Goal: Task Accomplishment & Management: Manage account settings

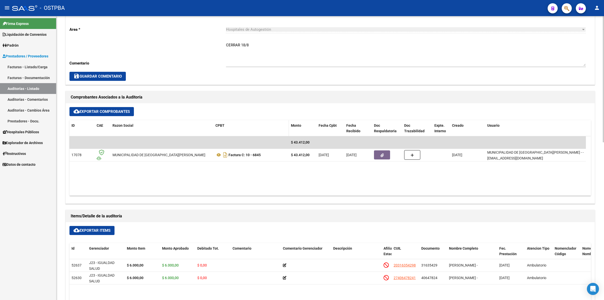
scroll to position [189, 0]
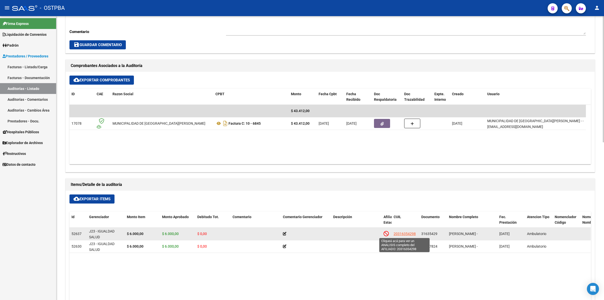
click at [403, 232] on span "20316354298" at bounding box center [404, 233] width 22 height 4
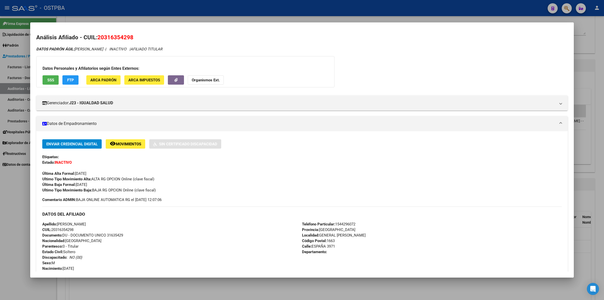
click at [485, 72] on div "DATOS PADRÓN ÁGIL: [PERSON_NAME] - | INACTIVO | AFILIADO TITULAR Datos Personal…" at bounding box center [301, 228] width 531 height 365
click at [603, 75] on div at bounding box center [302, 150] width 604 height 300
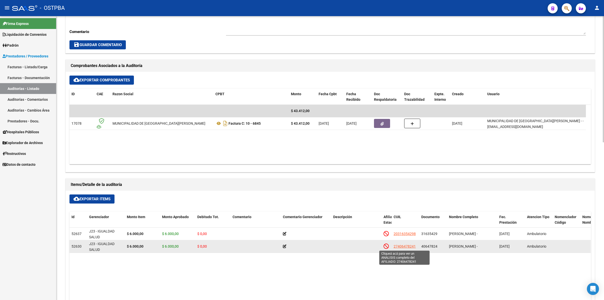
click at [406, 247] on span "27406478241" at bounding box center [404, 246] width 22 height 4
type textarea "27406478241"
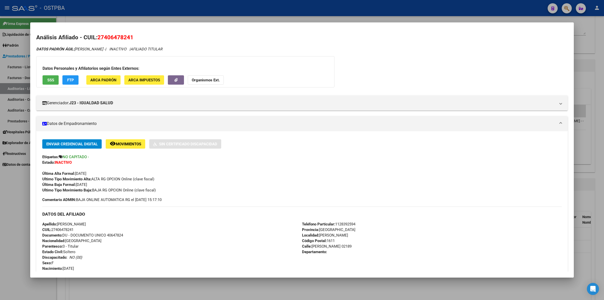
drag, startPoint x: 98, startPoint y: 38, endPoint x: 138, endPoint y: 41, distance: 39.8
click at [138, 41] on h2 "Análisis Afiliado - CUIL: 27406478241" at bounding box center [301, 37] width 531 height 9
copy span "27406478241"
click at [600, 67] on div at bounding box center [302, 150] width 604 height 300
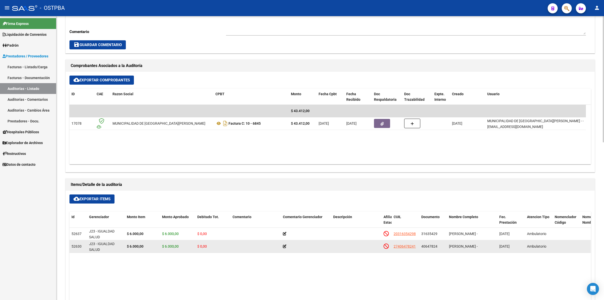
click at [401, 243] on app-link-go-to "27406478241" at bounding box center [404, 246] width 22 height 6
click at [402, 245] on span "27406478241" at bounding box center [404, 246] width 22 height 4
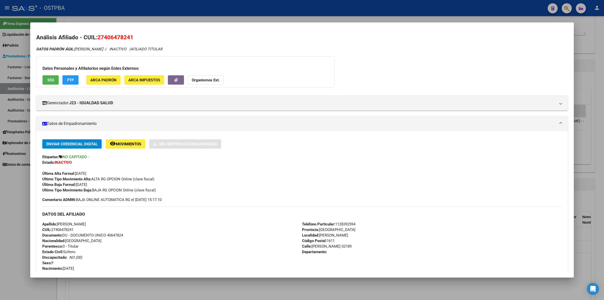
click at [500, 50] on div "DATOS PADRÓN ÁGIL: [PERSON_NAME] - | INACTIVO | AFILIADO TITULAR" at bounding box center [301, 49] width 531 height 6
click at [603, 44] on div at bounding box center [302, 150] width 604 height 300
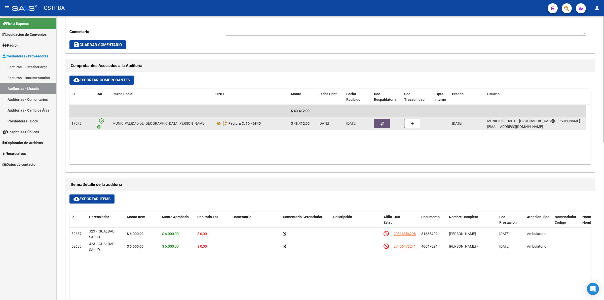
click at [383, 124] on icon "button" at bounding box center [381, 124] width 3 height 4
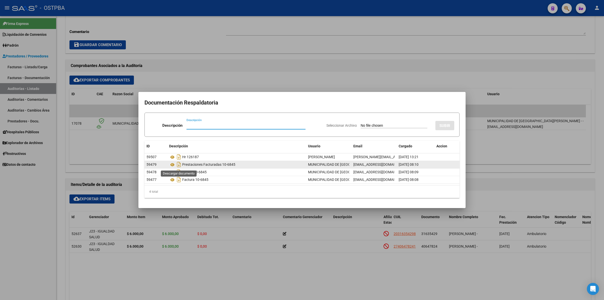
click at [179, 161] on icon "Descargar documento" at bounding box center [179, 164] width 7 height 8
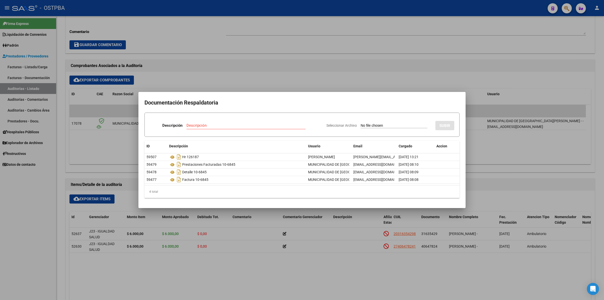
click at [334, 52] on div at bounding box center [302, 150] width 604 height 300
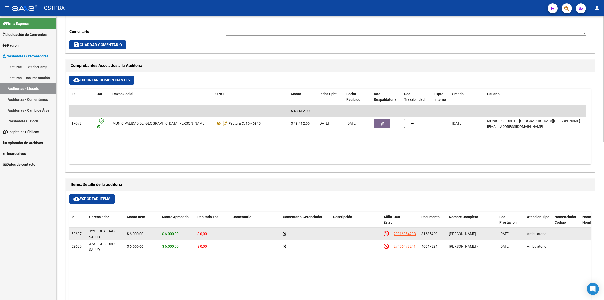
click at [282, 232] on datatable-body-cell at bounding box center [306, 233] width 50 height 12
click at [286, 234] on icon at bounding box center [285, 234] width 4 height 4
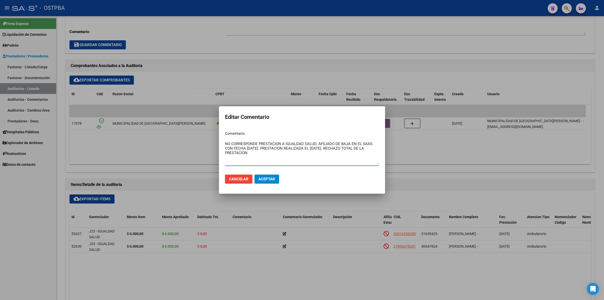
type textarea "NO CORRESPONDE PRESTACION A IGUALDAD SALUD. AFILIADO DE BAJA EN EL SAAS CON FEC…"
click at [268, 183] on button "Aceptar" at bounding box center [266, 178] width 25 height 9
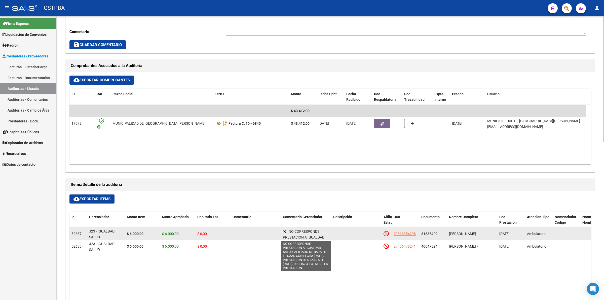
click at [283, 231] on icon at bounding box center [285, 231] width 4 height 4
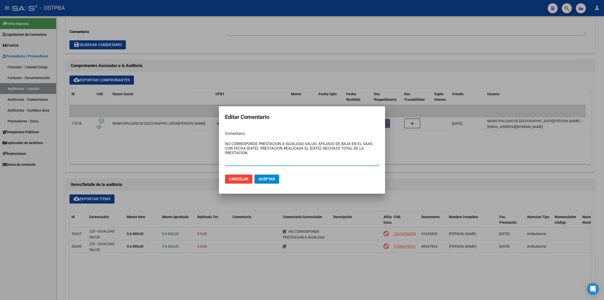
click at [266, 149] on textarea "NO CORRESPONDE PRESTACION A IGUALDAD SALUD. AFILIADO DE BAJA EN EL SAAS CON FEC…" at bounding box center [302, 153] width 154 height 24
type textarea "NO CORRESPONDE PRESTACION A IGUALDAD SALUD. AFILIADO DE BAJA EN EL SAAS CON FEC…"
click at [261, 179] on span "Aceptar" at bounding box center [266, 179] width 17 height 5
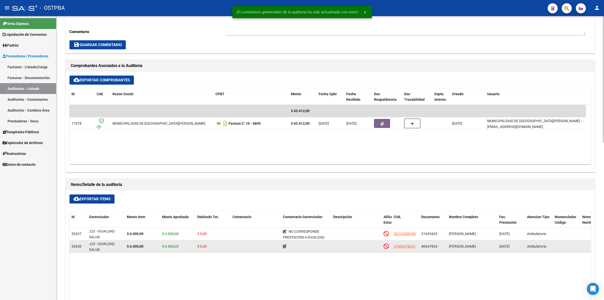
click at [285, 246] on icon at bounding box center [285, 246] width 4 height 4
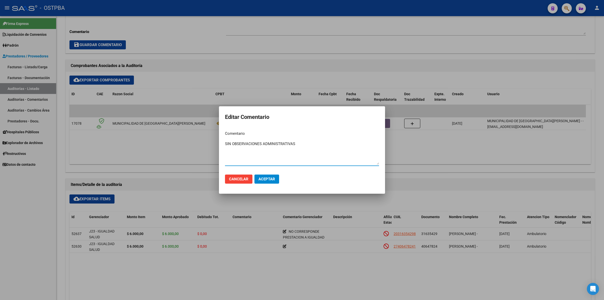
type textarea "SIN OBSERVACIONES ADMINISTRATIVAS"
click at [267, 177] on span "Aceptar" at bounding box center [266, 179] width 17 height 5
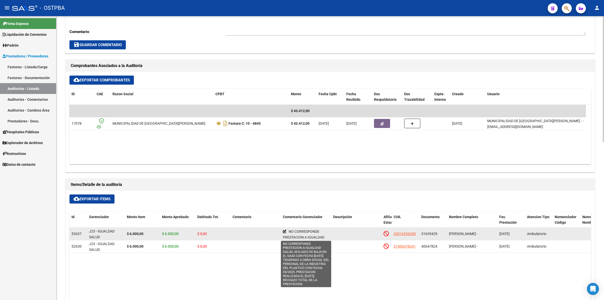
click at [284, 230] on icon at bounding box center [285, 231] width 4 height 4
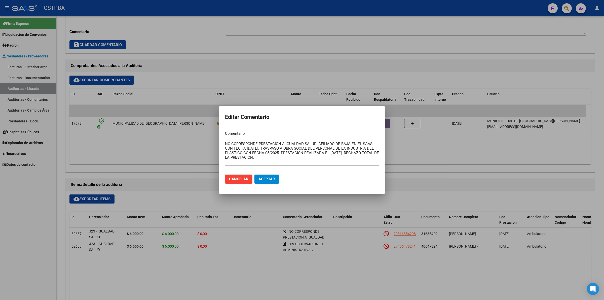
click at [262, 177] on span "Aceptar" at bounding box center [266, 179] width 17 height 5
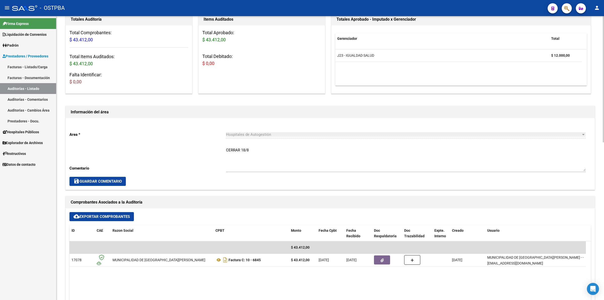
scroll to position [0, 0]
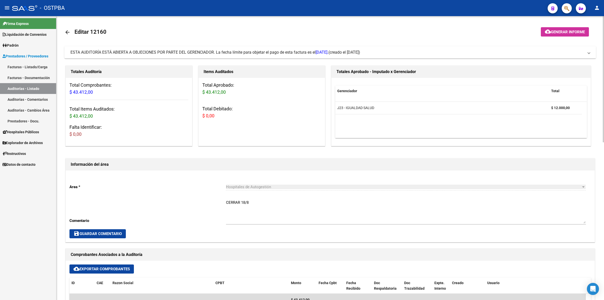
drag, startPoint x: 240, startPoint y: 42, endPoint x: 239, endPoint y: 38, distance: 3.8
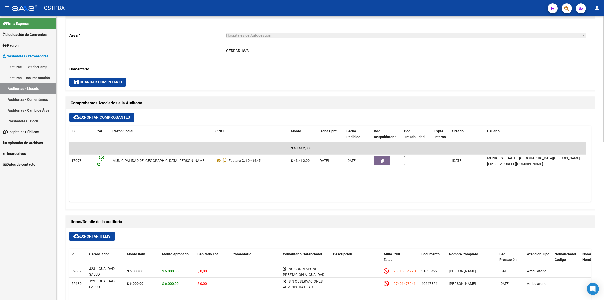
scroll to position [189, 0]
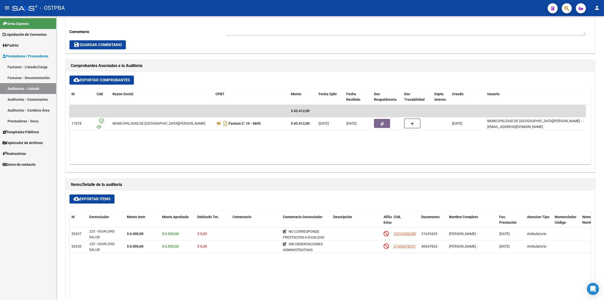
click at [38, 88] on link "Auditorías - Listado" at bounding box center [28, 88] width 56 height 11
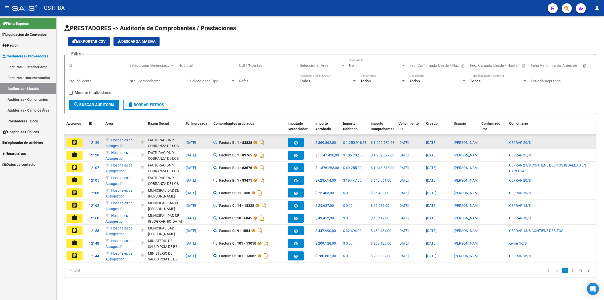
click at [74, 142] on mat-icon "assignment" at bounding box center [74, 142] width 6 height 6
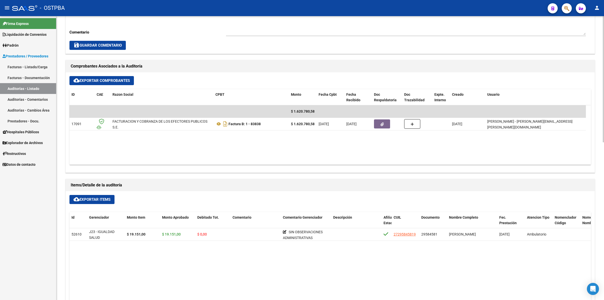
scroll to position [189, 0]
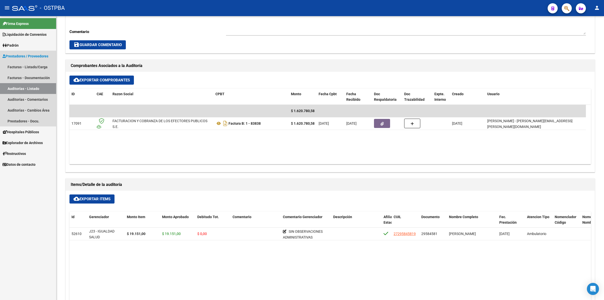
click at [37, 88] on link "Auditorías - Listado" at bounding box center [28, 88] width 56 height 11
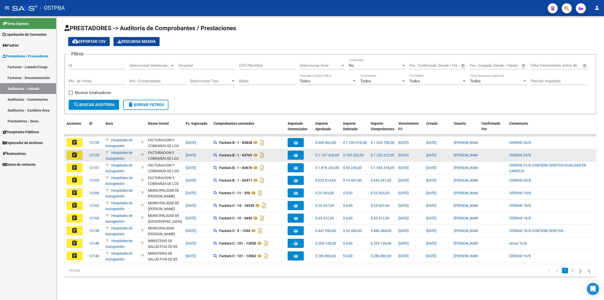
click at [78, 153] on button "assignment" at bounding box center [74, 154] width 16 height 9
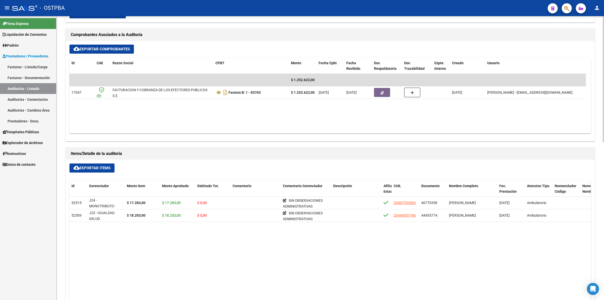
scroll to position [220, 0]
click at [41, 87] on link "Auditorías - Listado" at bounding box center [28, 88] width 56 height 11
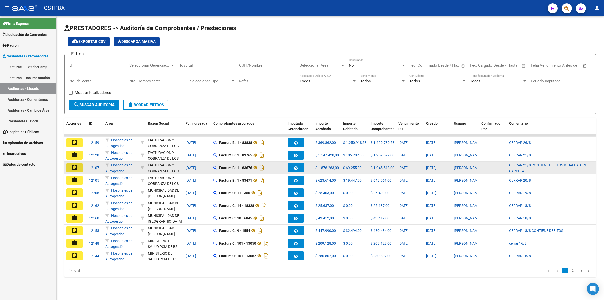
click at [76, 166] on mat-icon "assignment" at bounding box center [74, 167] width 6 height 6
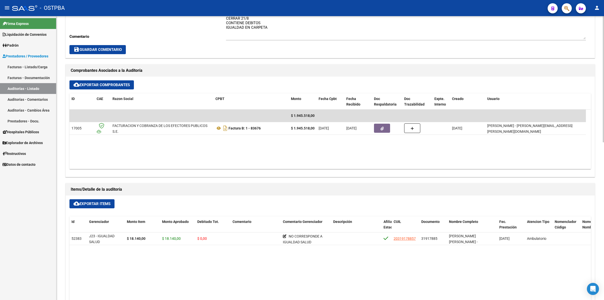
scroll to position [189, 0]
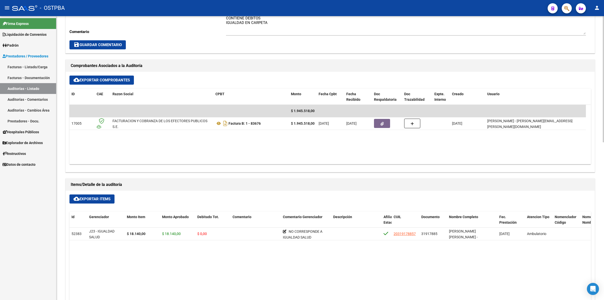
click at [42, 88] on link "Auditorías - Listado" at bounding box center [28, 88] width 56 height 11
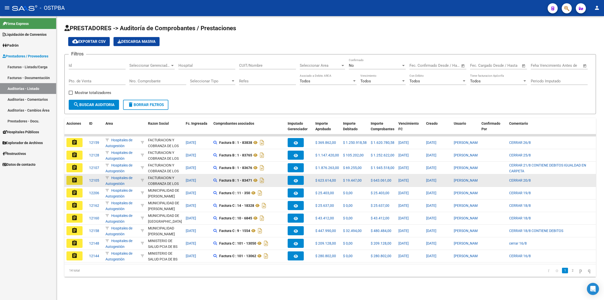
click at [74, 177] on mat-icon "assignment" at bounding box center [74, 180] width 6 height 6
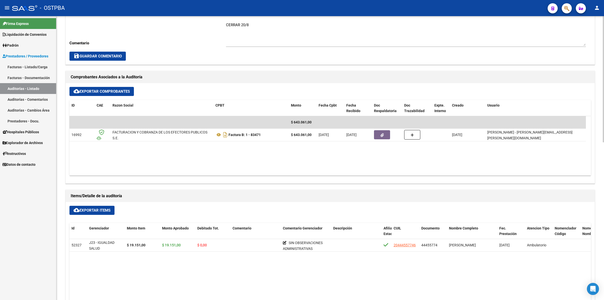
scroll to position [220, 0]
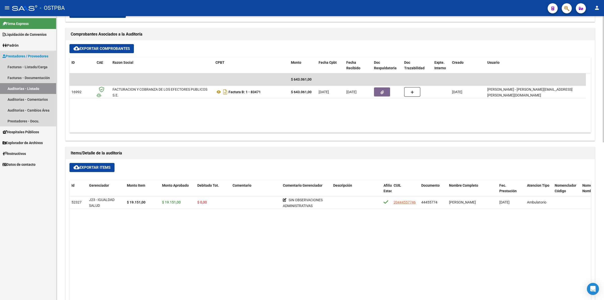
click at [42, 89] on link "Auditorías - Listado" at bounding box center [28, 88] width 56 height 11
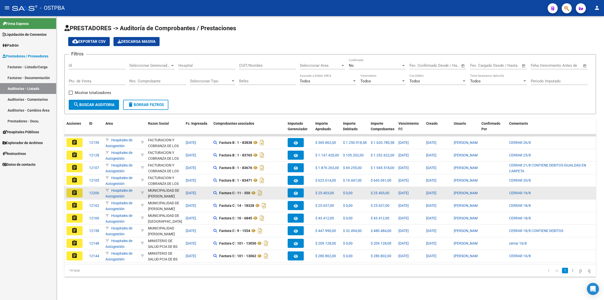
click at [73, 189] on mat-icon "assignment" at bounding box center [74, 192] width 6 height 6
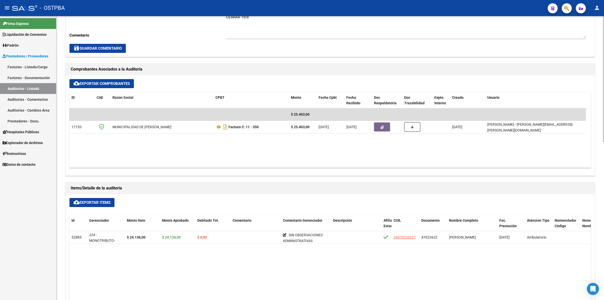
scroll to position [189, 0]
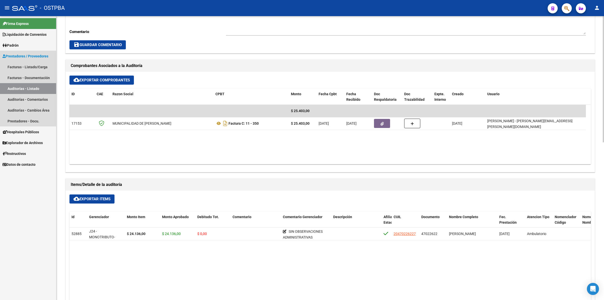
click at [47, 91] on link "Auditorías - Listado" at bounding box center [28, 88] width 56 height 11
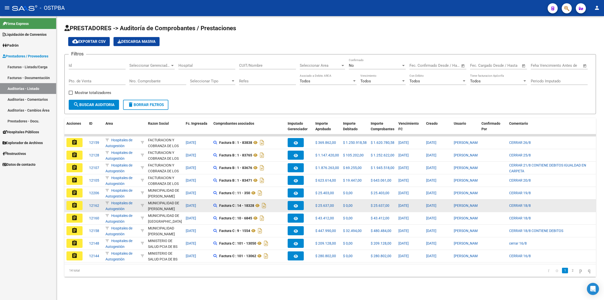
click at [75, 205] on mat-icon "assignment" at bounding box center [74, 205] width 6 height 6
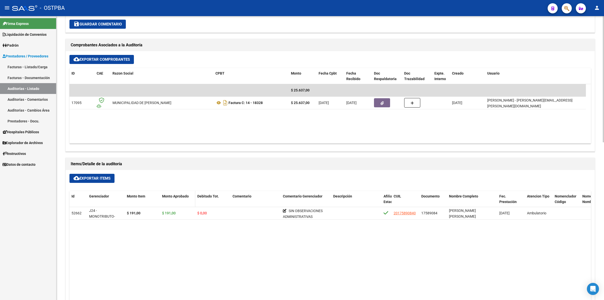
scroll to position [220, 0]
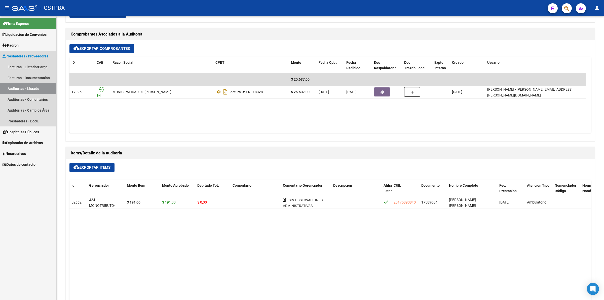
click at [45, 85] on link "Auditorías - Listado" at bounding box center [28, 88] width 56 height 11
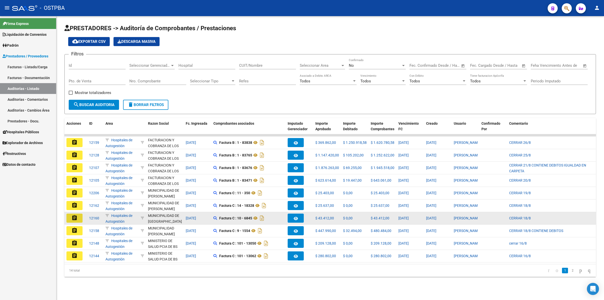
click at [75, 217] on mat-icon "assignment" at bounding box center [74, 218] width 6 height 6
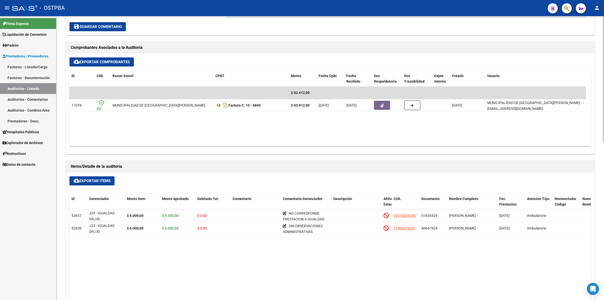
scroll to position [252, 0]
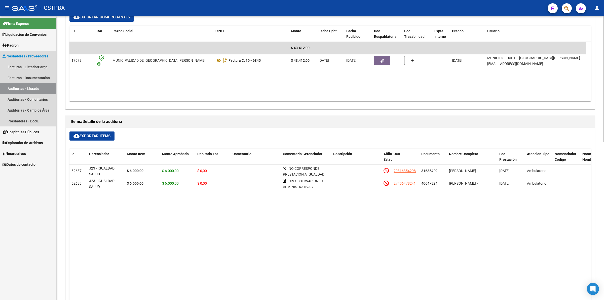
click at [42, 89] on link "Auditorías - Listado" at bounding box center [28, 88] width 56 height 11
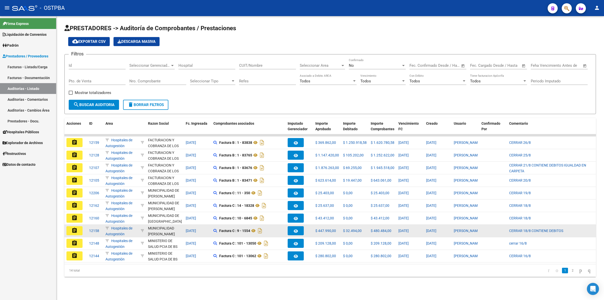
click at [73, 229] on mat-icon "assignment" at bounding box center [74, 230] width 6 height 6
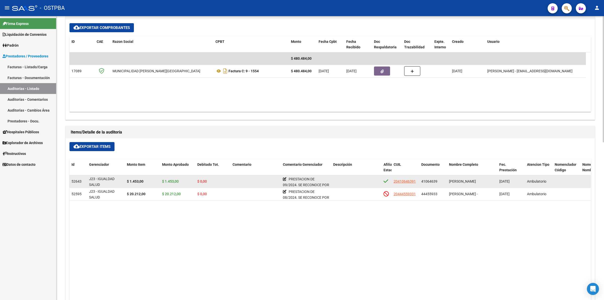
scroll to position [252, 0]
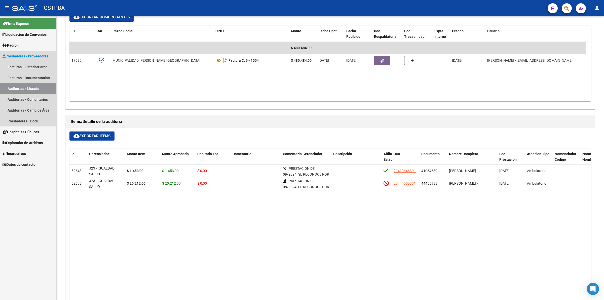
click at [35, 86] on link "Auditorías - Listado" at bounding box center [28, 88] width 56 height 11
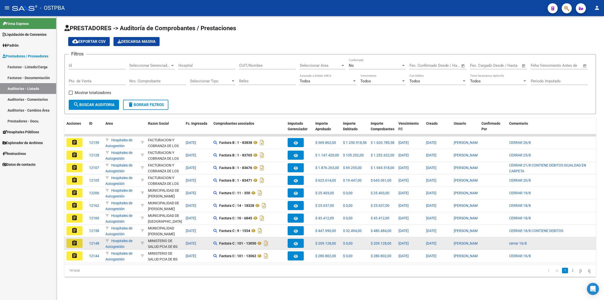
click at [72, 242] on mat-icon "assignment" at bounding box center [74, 243] width 6 height 6
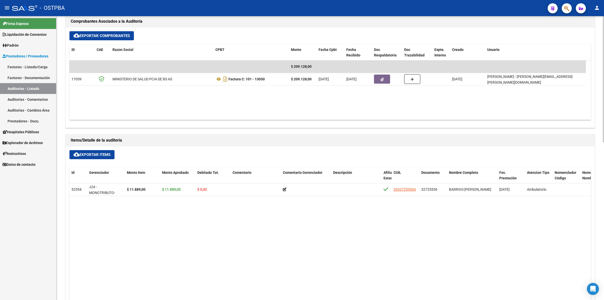
scroll to position [220, 0]
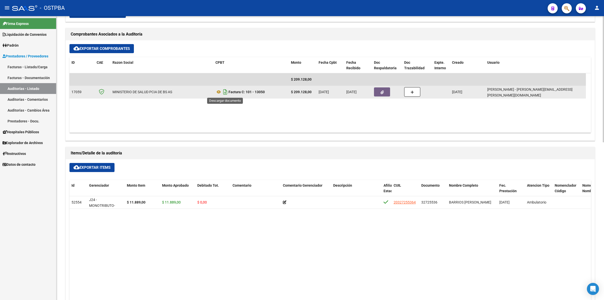
click at [226, 92] on icon "Descargar documento" at bounding box center [225, 92] width 7 height 8
click at [386, 92] on button "button" at bounding box center [382, 91] width 16 height 9
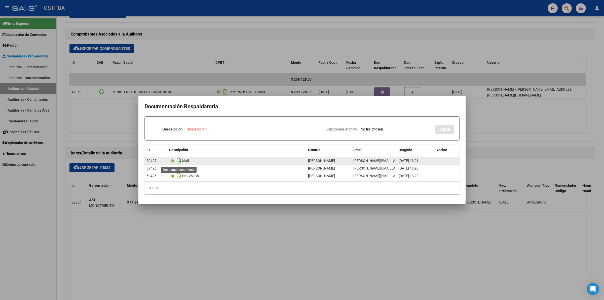
click at [178, 158] on icon "Descargar documento" at bounding box center [179, 160] width 7 height 8
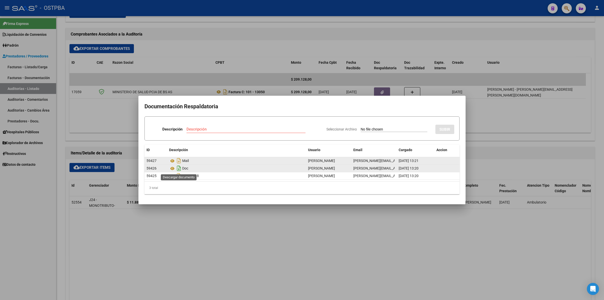
click at [177, 169] on icon "Descargar documento" at bounding box center [179, 168] width 7 height 8
click at [342, 255] on div at bounding box center [302, 150] width 604 height 300
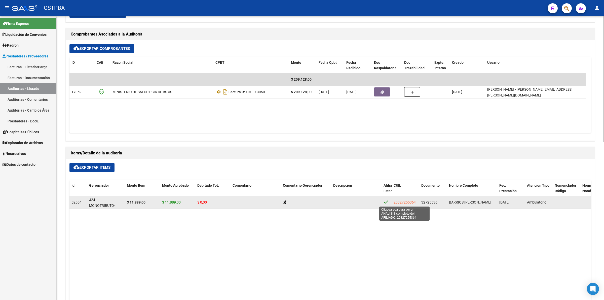
click at [408, 201] on span "20327255364" at bounding box center [404, 202] width 22 height 4
type textarea "20327255364"
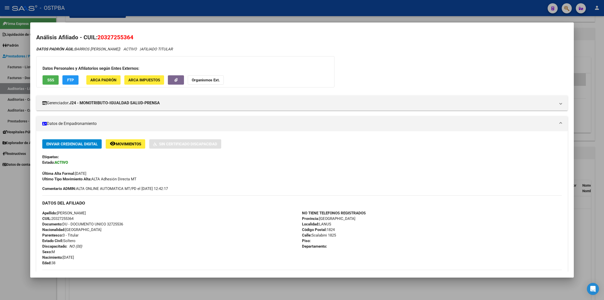
click at [484, 39] on h2 "Análisis Afiliado - CUIL: 20327255364" at bounding box center [301, 37] width 531 height 9
click at [602, 66] on div at bounding box center [302, 150] width 604 height 300
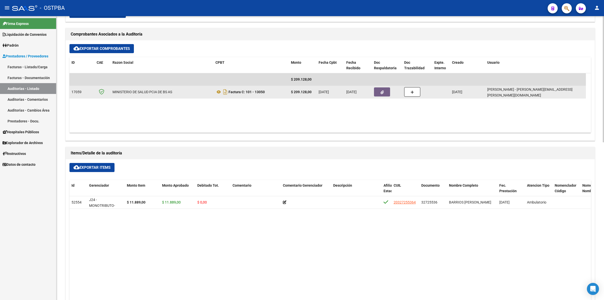
click at [386, 90] on button "button" at bounding box center [382, 91] width 16 height 9
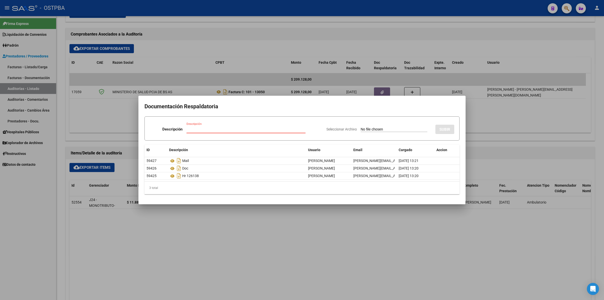
click at [244, 229] on div at bounding box center [302, 150] width 604 height 300
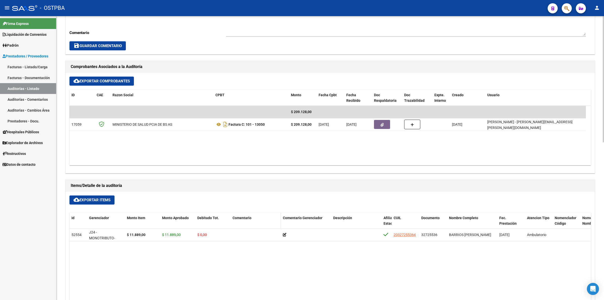
scroll to position [189, 0]
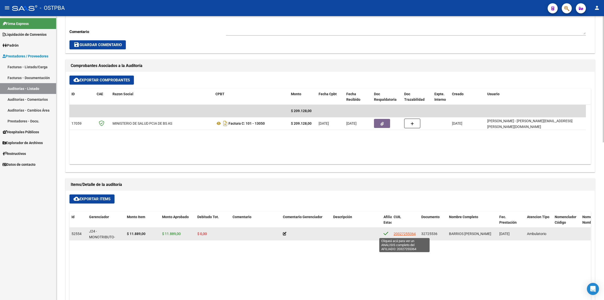
click at [409, 233] on span "20327255364" at bounding box center [404, 233] width 22 height 4
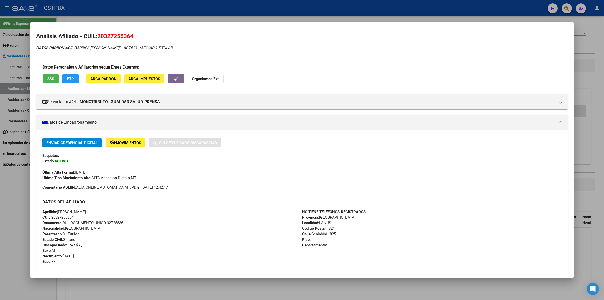
scroll to position [0, 0]
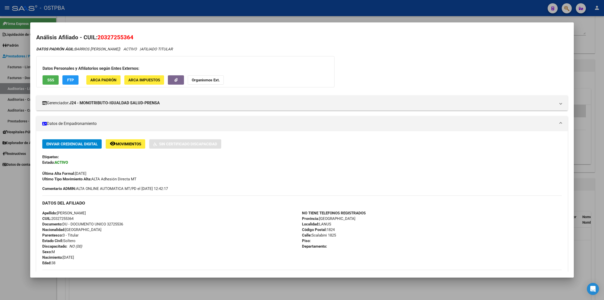
click at [600, 95] on div at bounding box center [302, 150] width 604 height 300
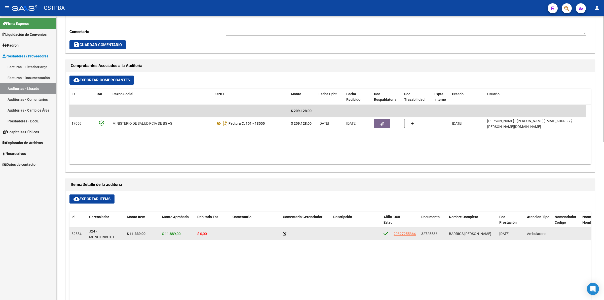
click at [284, 232] on icon at bounding box center [285, 234] width 4 height 4
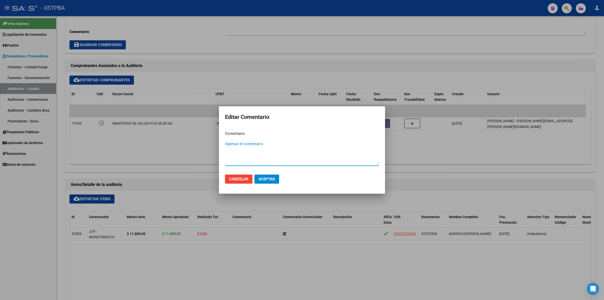
type textarea "n"
type textarea "NO CORRESPONDE A IGUALDAD SALUD. FECHA DE PRESTACION [DATE]. AFILIADO CON FECHA…"
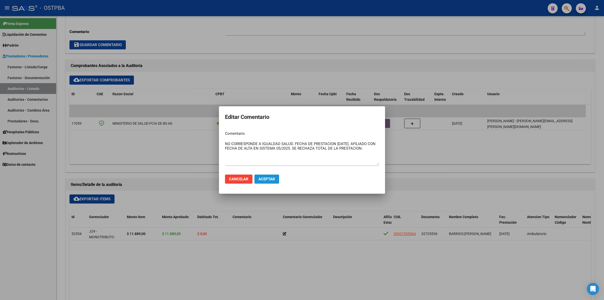
click at [264, 179] on span "Aceptar" at bounding box center [266, 179] width 17 height 5
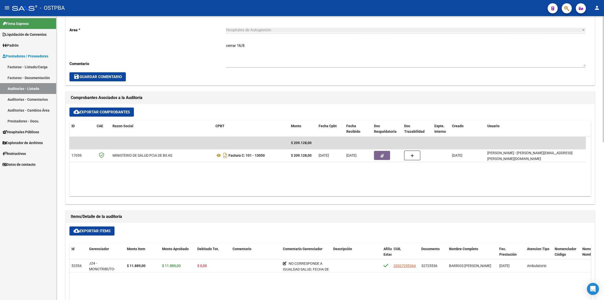
scroll to position [157, 0]
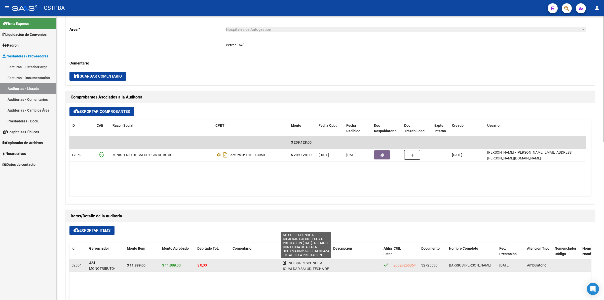
click at [284, 261] on icon at bounding box center [285, 263] width 4 height 4
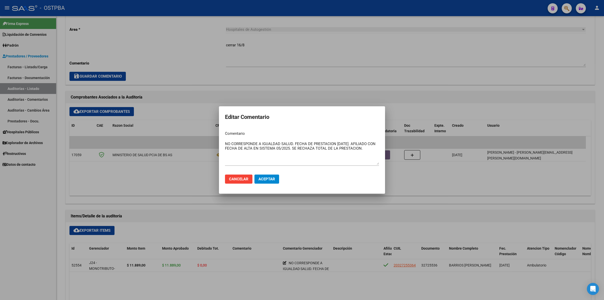
click at [268, 89] on div at bounding box center [302, 150] width 604 height 300
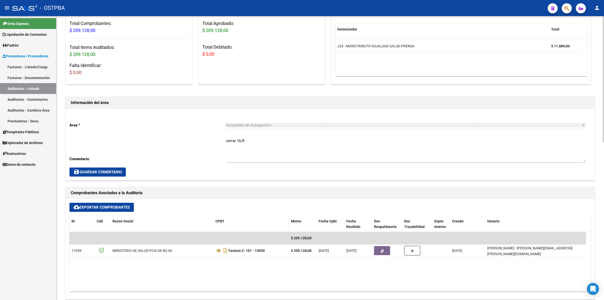
scroll to position [0, 0]
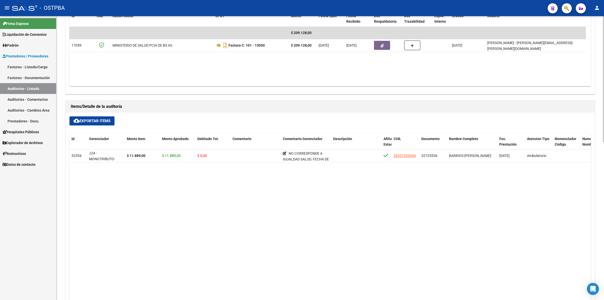
scroll to position [252, 0]
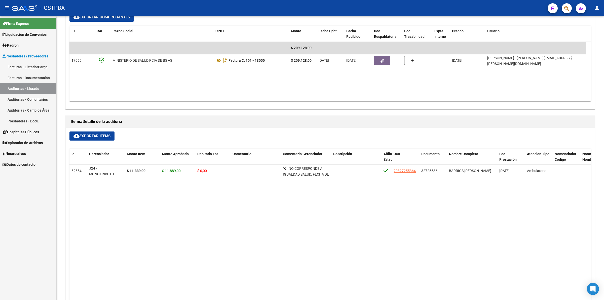
click at [43, 88] on link "Auditorías - Listado" at bounding box center [28, 88] width 56 height 11
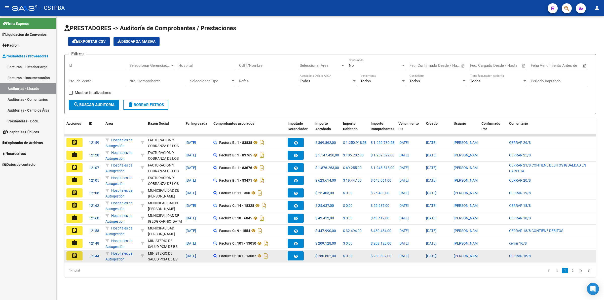
click at [76, 255] on mat-icon "assignment" at bounding box center [74, 255] width 6 height 6
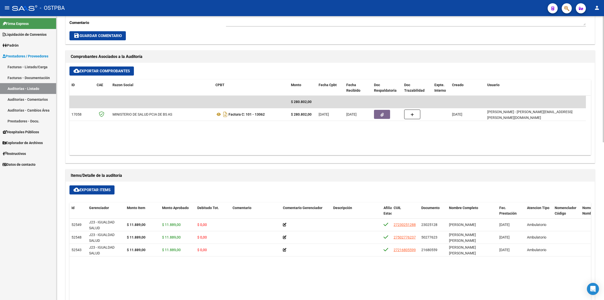
scroll to position [189, 0]
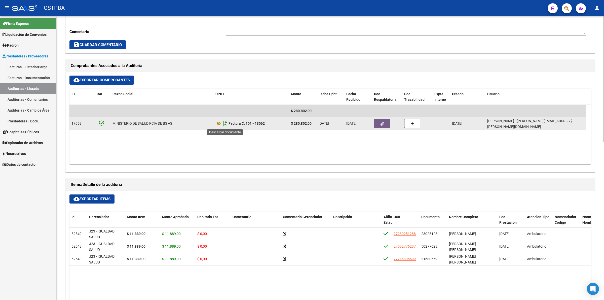
click at [225, 125] on icon "Descargar documento" at bounding box center [225, 123] width 7 height 8
click at [380, 121] on span "button" at bounding box center [381, 123] width 3 height 5
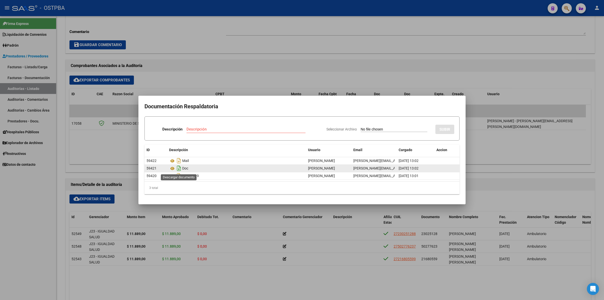
click at [177, 167] on icon "Descargar documento" at bounding box center [179, 168] width 7 height 8
click at [515, 70] on div at bounding box center [302, 150] width 604 height 300
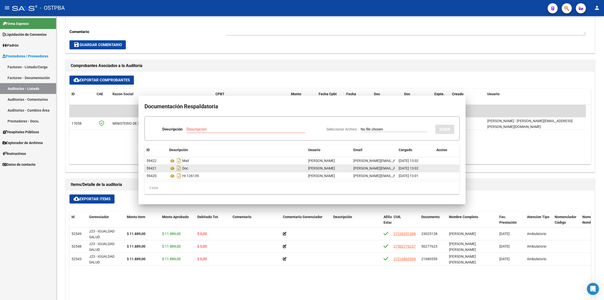
click at [515, 70] on div "Comprobantes Asociados a la Auditoría" at bounding box center [330, 66] width 529 height 12
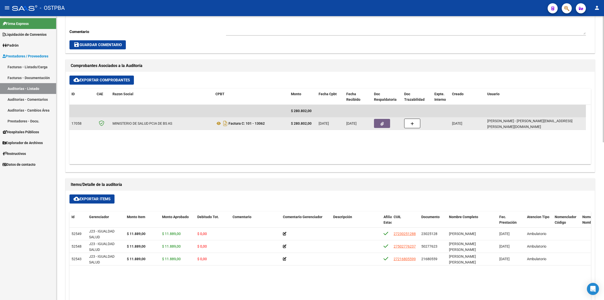
click at [385, 123] on button "button" at bounding box center [382, 123] width 16 height 9
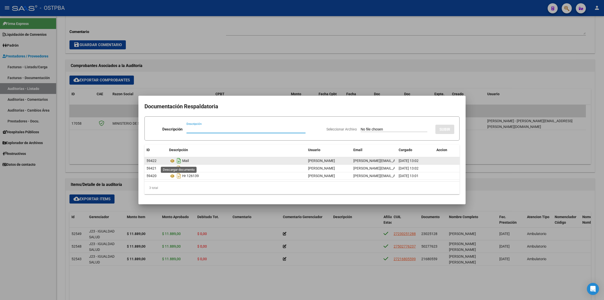
click at [181, 160] on icon "Descargar documento" at bounding box center [179, 160] width 7 height 8
click at [391, 24] on div at bounding box center [302, 150] width 604 height 300
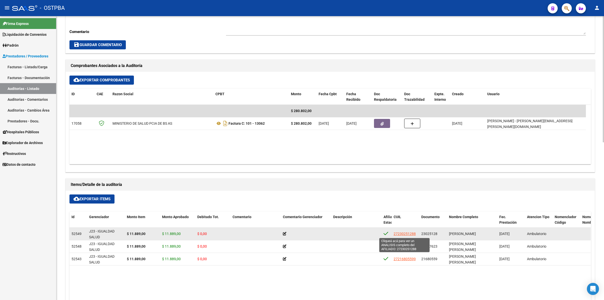
click at [408, 232] on span "27230251288" at bounding box center [404, 233] width 22 height 4
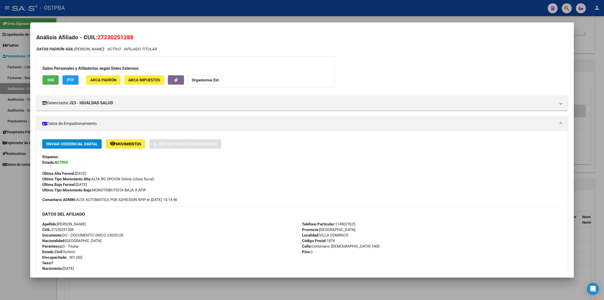
click at [600, 40] on div at bounding box center [302, 150] width 604 height 300
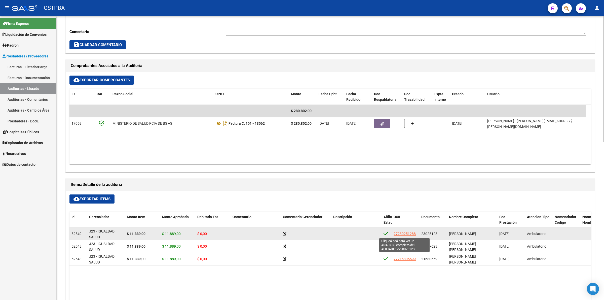
click at [407, 233] on span "27230251288" at bounding box center [404, 233] width 22 height 4
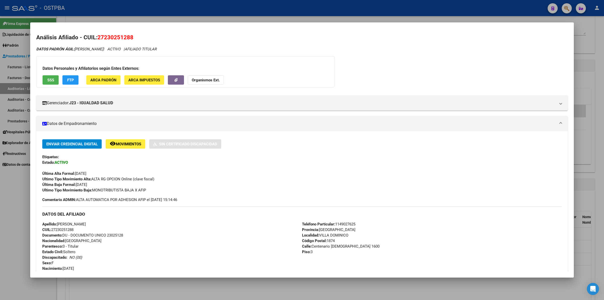
click at [491, 52] on div "DATOS PADRÓN ÁGIL: MENDEZ MARIA ROSA | ACTIVO | AFILIADO TITULAR" at bounding box center [301, 49] width 531 height 6
drag, startPoint x: 134, startPoint y: 37, endPoint x: 97, endPoint y: 38, distance: 36.5
click at [97, 38] on h2 "Análisis Afiliado - CUIL: 27230251288" at bounding box center [301, 37] width 531 height 9
copy span "27230251288"
click at [520, 67] on div "DATOS PADRÓN ÁGIL: MENDEZ MARIA ROSA | ACTIVO | AFILIADO TITULAR Datos Personal…" at bounding box center [301, 235] width 531 height 378
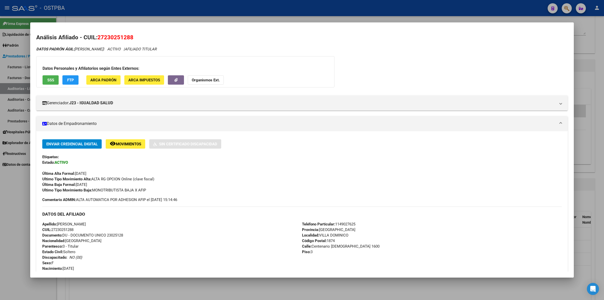
click at [520, 67] on div "DATOS PADRÓN ÁGIL: MENDEZ MARIA ROSA | ACTIVO | AFILIADO TITULAR Datos Personal…" at bounding box center [301, 235] width 531 height 378
click at [591, 51] on div at bounding box center [302, 150] width 604 height 300
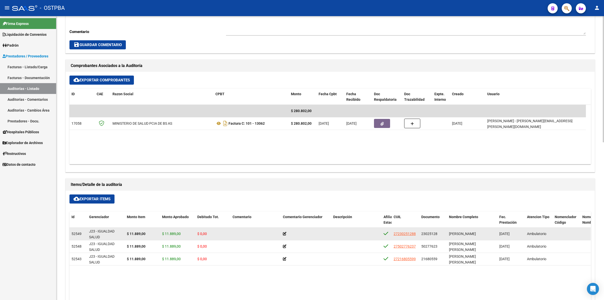
click at [284, 233] on icon at bounding box center [285, 234] width 4 height 4
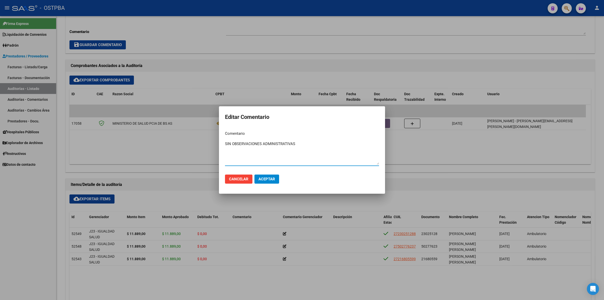
type textarea "SIN OBSERVACIONES ADMINISTRATIVAS"
click at [269, 178] on span "Aceptar" at bounding box center [266, 179] width 17 height 5
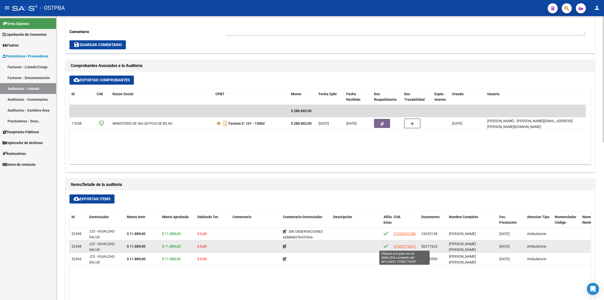
click at [408, 245] on span "27502776237" at bounding box center [404, 246] width 22 height 4
type textarea "27502776237"
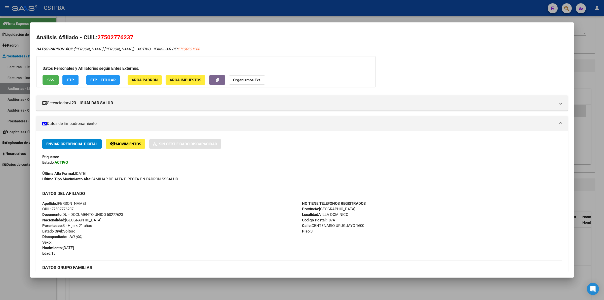
drag, startPoint x: 134, startPoint y: 38, endPoint x: 97, endPoint y: 34, distance: 36.9
click at [97, 34] on h2 "Análisis Afiliado - CUIL: 27502776237" at bounding box center [301, 37] width 531 height 9
copy span "27502776237"
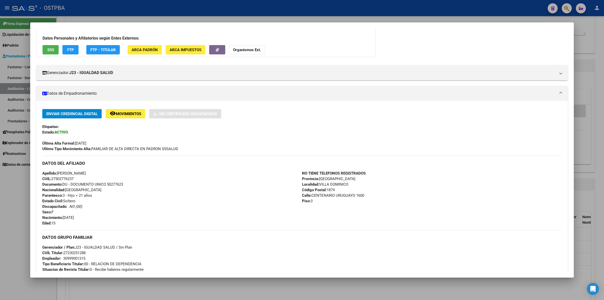
scroll to position [0, 0]
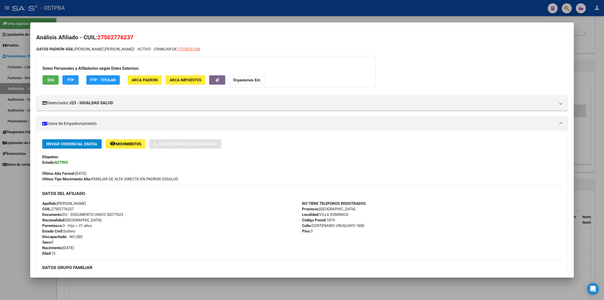
click at [548, 51] on div "DATOS PADRÓN ÁGIL: MAIDANA LEILA YAZMIN | ACTIVO | FAMILIAR DE: 27230251288" at bounding box center [301, 49] width 531 height 6
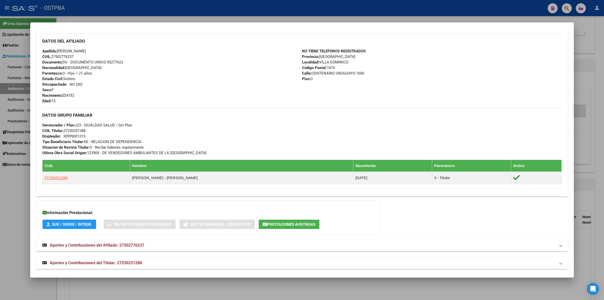
scroll to position [156, 0]
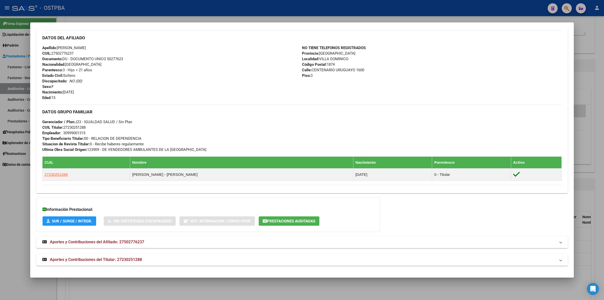
click at [479, 50] on div "NO TIENE TELEFONOS REGISTRADOS Provincia: Buenos Aires Localidad: VILLA DOMINIC…" at bounding box center [432, 72] width 260 height 55
click at [599, 90] on div at bounding box center [302, 150] width 604 height 300
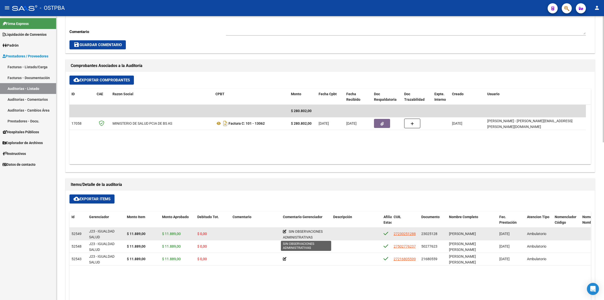
click at [286, 229] on div "SIN OBSERVACIONES ADMINISTRATIVAS" at bounding box center [306, 233] width 46 height 10
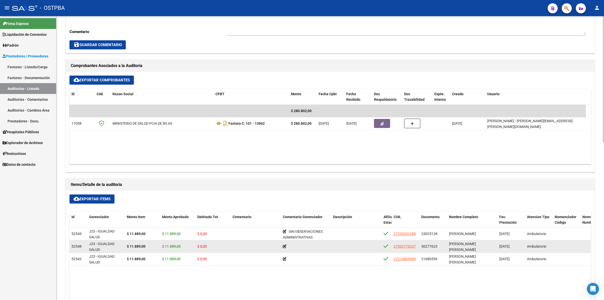
click at [284, 246] on icon at bounding box center [285, 246] width 4 height 4
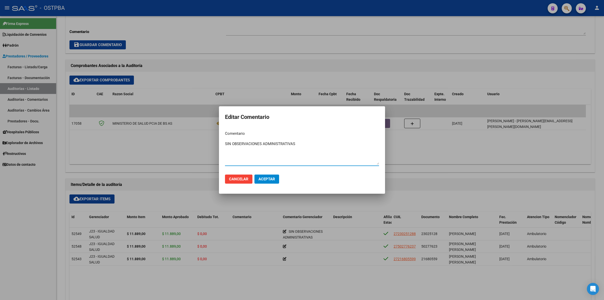
type textarea "SIN OBSERVACIONES ADMINISTRATIVAS"
click at [264, 178] on span "Aceptar" at bounding box center [266, 179] width 17 height 5
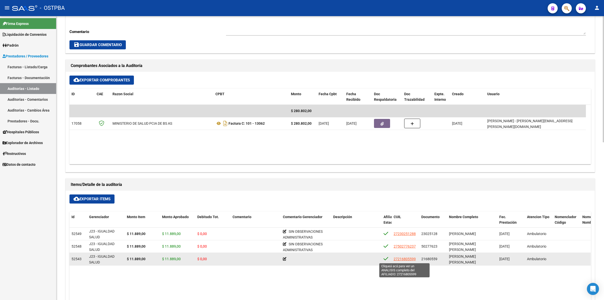
click at [407, 259] on span "27216805599" at bounding box center [404, 259] width 22 height 4
type textarea "27216805599"
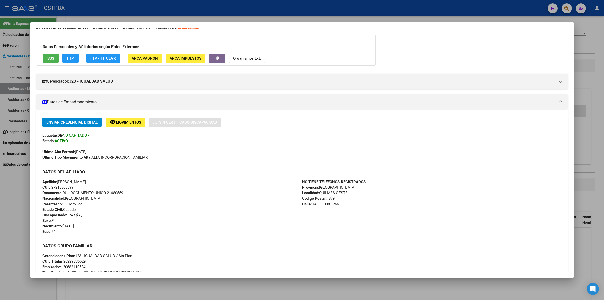
scroll to position [0, 0]
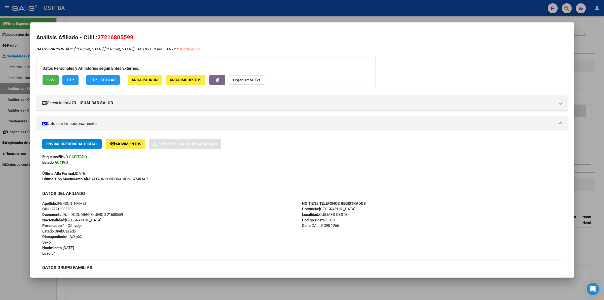
click at [510, 54] on div "DATOS PADRÓN ÁGIL: GUTIERREZ MARIA MAGDALENA | ACTIVO | FAMILIAR DE: 2022983652…" at bounding box center [301, 239] width 531 height 387
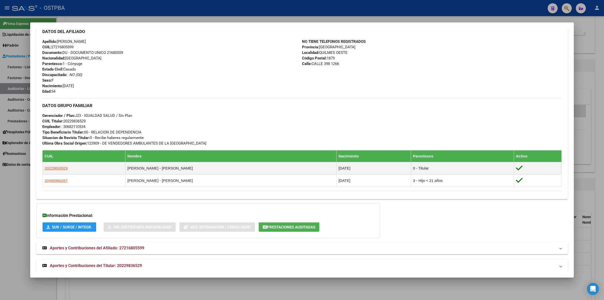
scroll to position [169, 0]
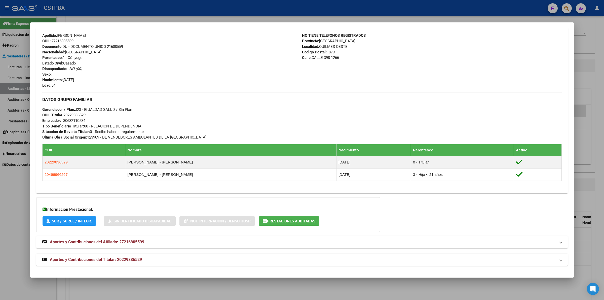
click at [523, 55] on div "NO TIENE TELEFONOS REGISTRADOS Provincia: Buenos Aires Localidad: QUILMES OESTE…" at bounding box center [432, 60] width 260 height 55
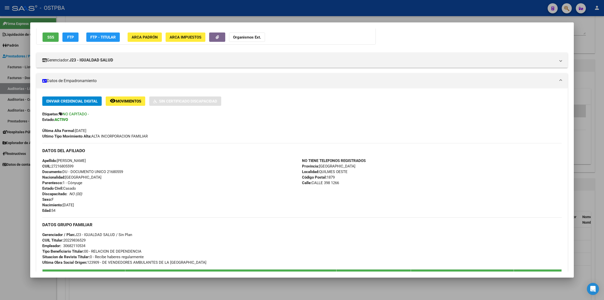
scroll to position [0, 0]
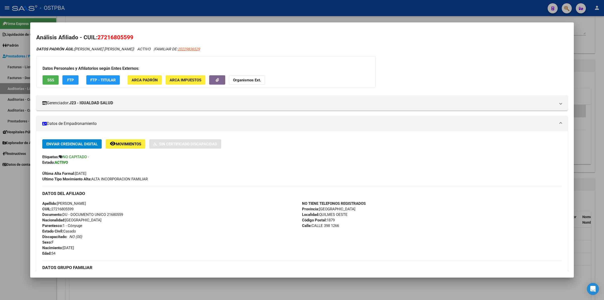
click at [601, 77] on div at bounding box center [302, 150] width 604 height 300
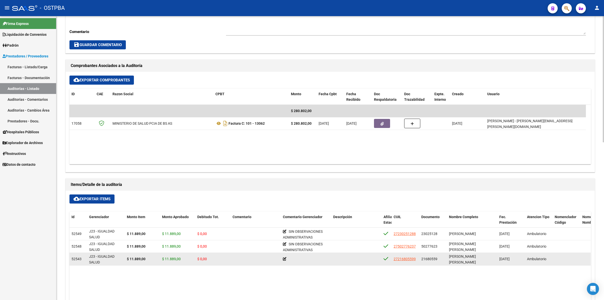
click at [286, 259] on icon at bounding box center [285, 259] width 4 height 4
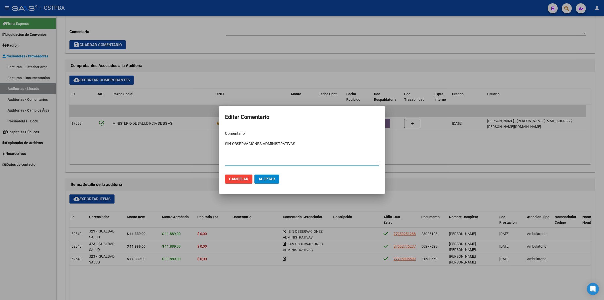
type textarea "SIN OBSERVACIONES ADMINISTRATIVAS"
click at [274, 178] on span "Aceptar" at bounding box center [266, 179] width 17 height 5
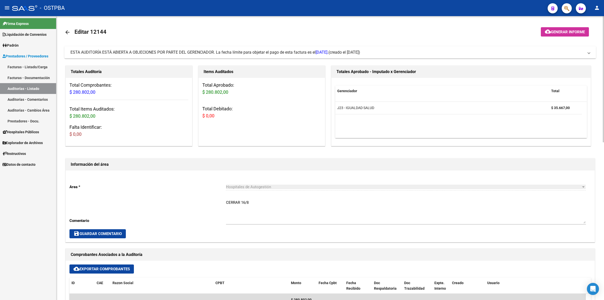
click at [584, 34] on button "cloud_download Generar informe" at bounding box center [565, 31] width 48 height 9
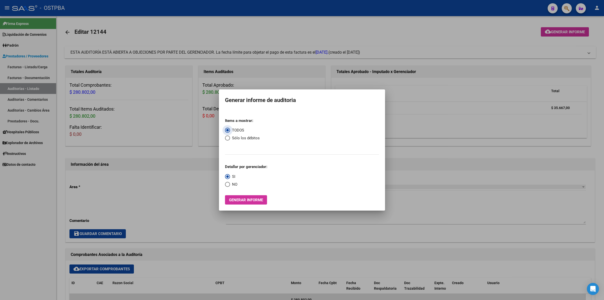
click at [257, 200] on span "Generar informe" at bounding box center [246, 199] width 34 height 5
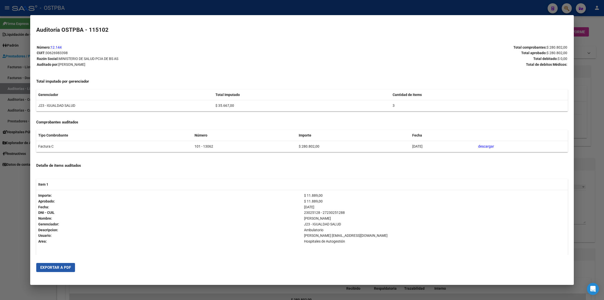
click at [61, 267] on span "Exportar a PDF" at bounding box center [55, 267] width 31 height 5
click at [303, 6] on div at bounding box center [302, 150] width 604 height 300
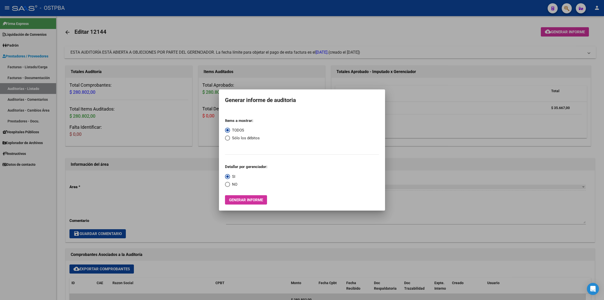
click at [28, 88] on div at bounding box center [302, 150] width 604 height 300
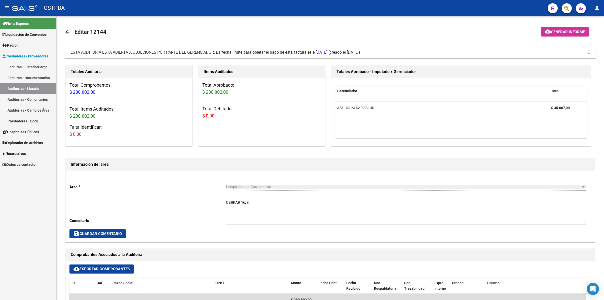
click at [32, 88] on link "Auditorías - Listado" at bounding box center [28, 88] width 56 height 11
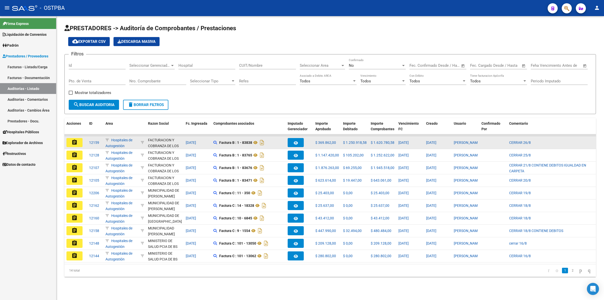
click at [74, 141] on mat-icon "assignment" at bounding box center [74, 142] width 6 height 6
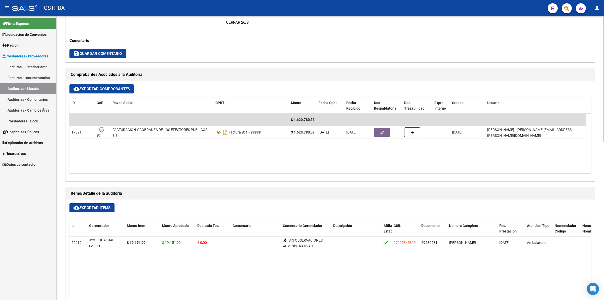
scroll to position [189, 0]
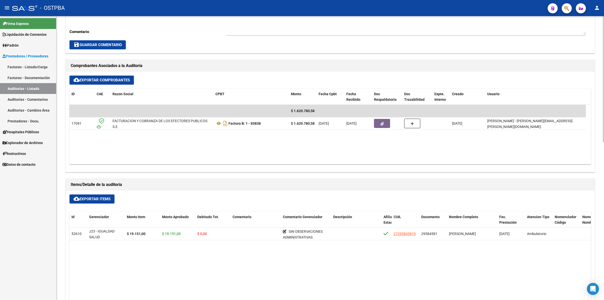
click at [33, 87] on link "Auditorías - Listado" at bounding box center [28, 88] width 56 height 11
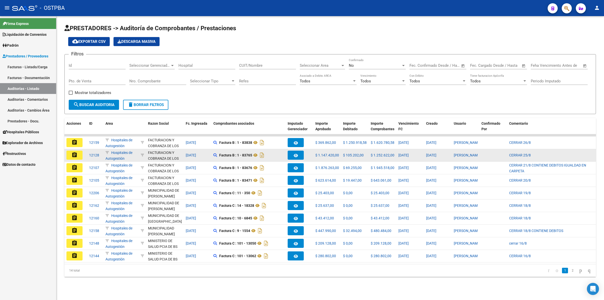
click at [75, 154] on mat-icon "assignment" at bounding box center [74, 155] width 6 height 6
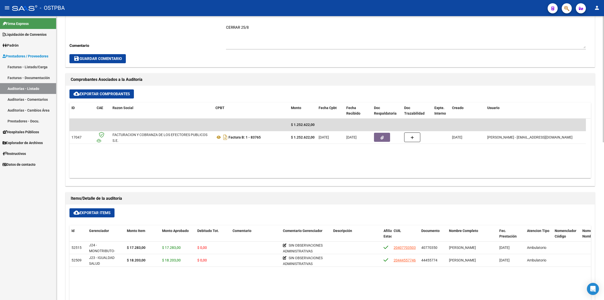
scroll to position [189, 0]
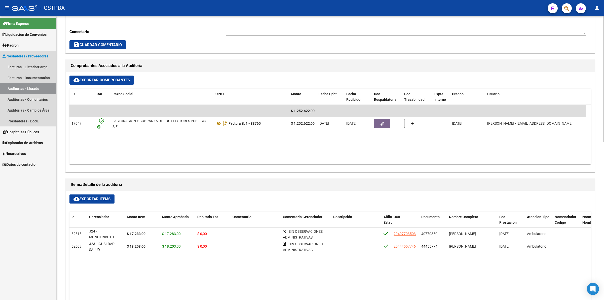
click at [35, 83] on link "Auditorías - Listado" at bounding box center [28, 88] width 56 height 11
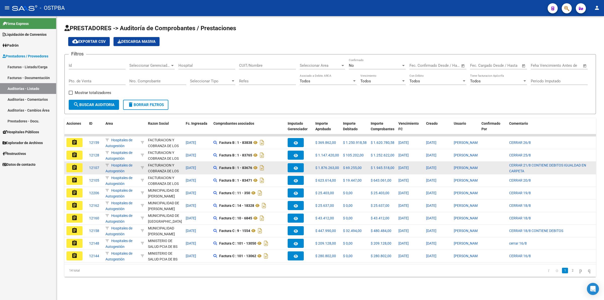
click at [74, 168] on mat-icon "assignment" at bounding box center [74, 167] width 6 height 6
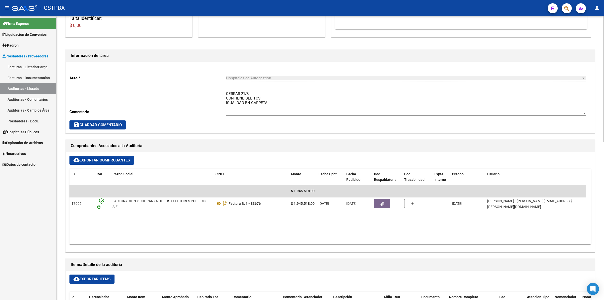
scroll to position [157, 0]
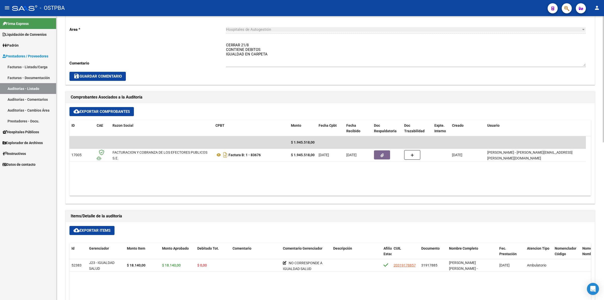
click at [46, 89] on link "Auditorías - Listado" at bounding box center [28, 88] width 56 height 11
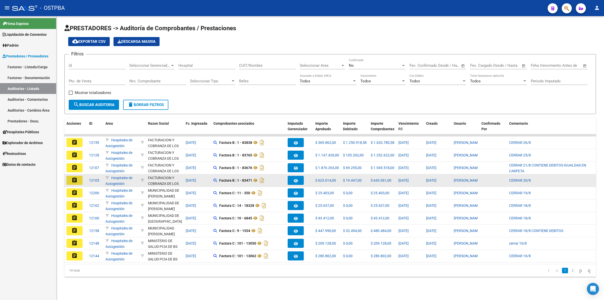
click at [72, 177] on mat-icon "assignment" at bounding box center [74, 180] width 6 height 6
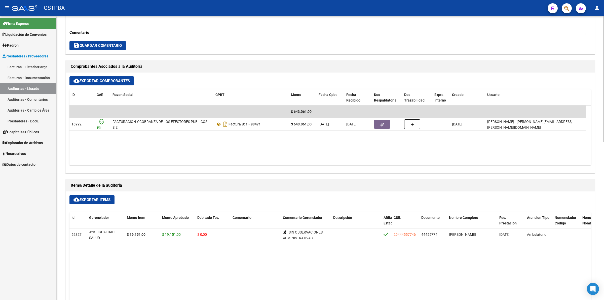
scroll to position [189, 0]
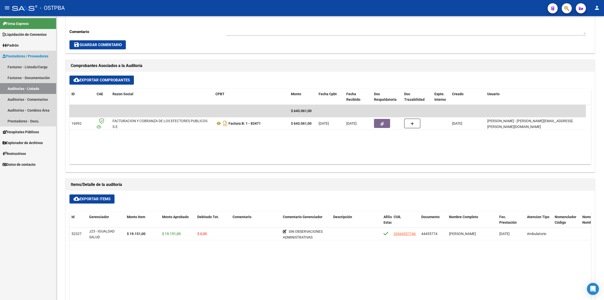
click at [34, 86] on link "Auditorías - Listado" at bounding box center [28, 88] width 56 height 11
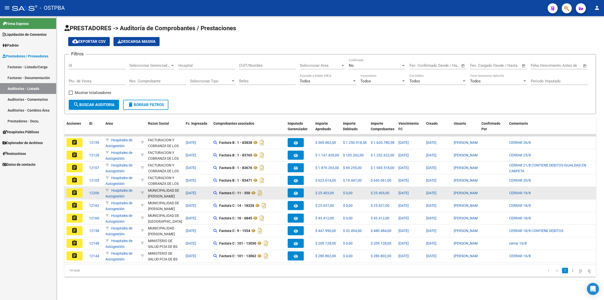
click at [73, 191] on mat-icon "assignment" at bounding box center [74, 192] width 6 height 6
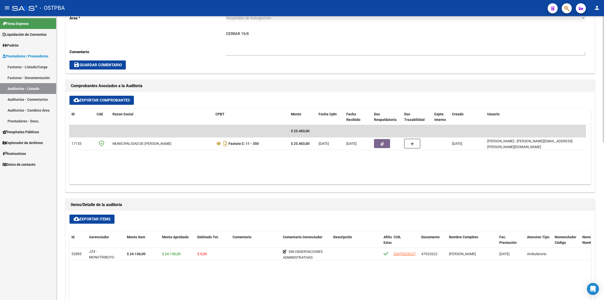
scroll to position [189, 0]
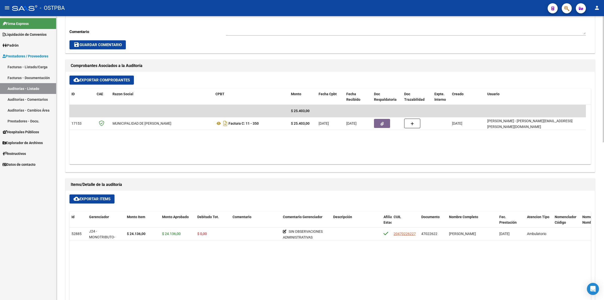
click at [37, 85] on link "Auditorías - Listado" at bounding box center [28, 88] width 56 height 11
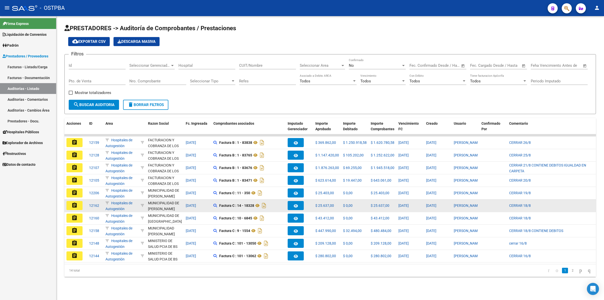
click at [75, 202] on mat-icon "assignment" at bounding box center [74, 205] width 6 height 6
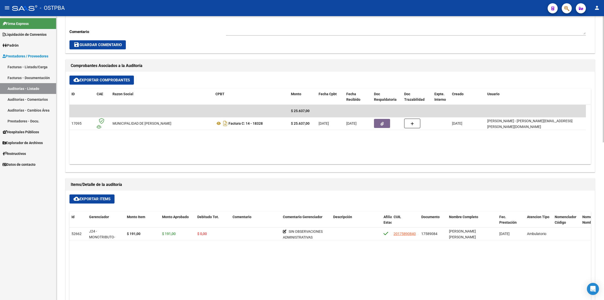
scroll to position [283, 0]
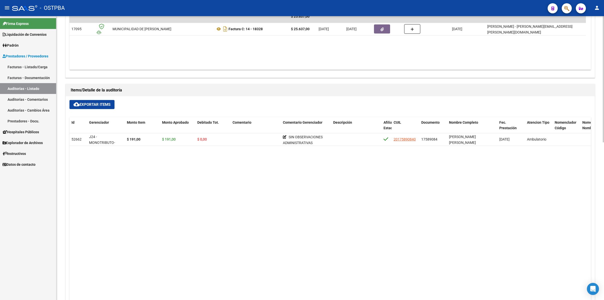
click at [44, 86] on link "Auditorías - Listado" at bounding box center [28, 88] width 56 height 11
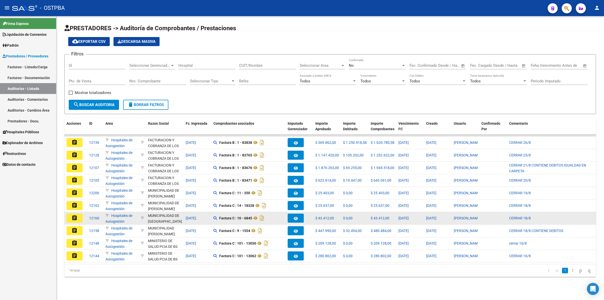
click at [77, 215] on mat-icon "assignment" at bounding box center [74, 218] width 6 height 6
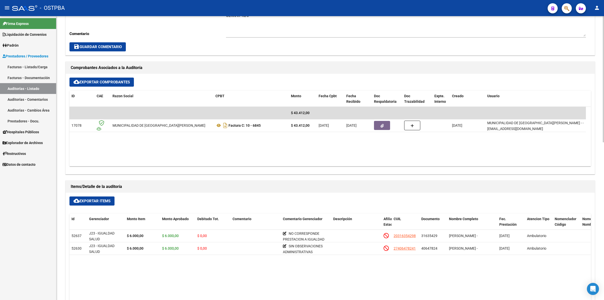
scroll to position [189, 0]
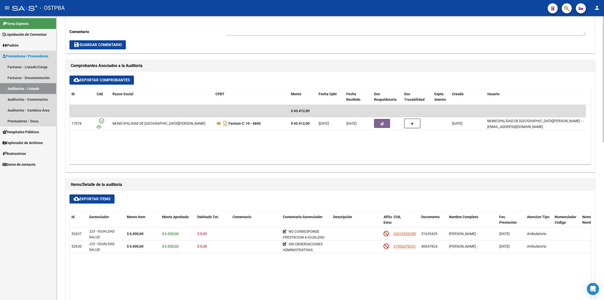
click at [41, 86] on link "Auditorías - Listado" at bounding box center [28, 88] width 56 height 11
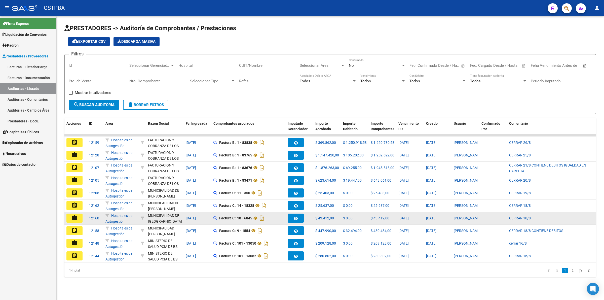
click at [77, 215] on mat-icon "assignment" at bounding box center [74, 218] width 6 height 6
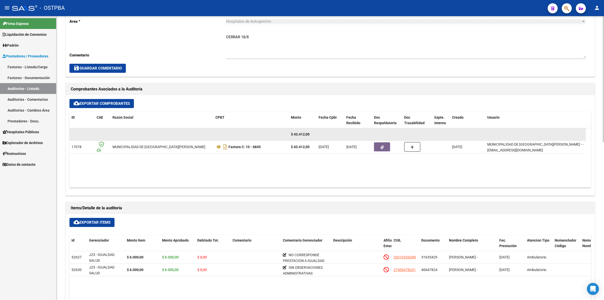
scroll to position [189, 0]
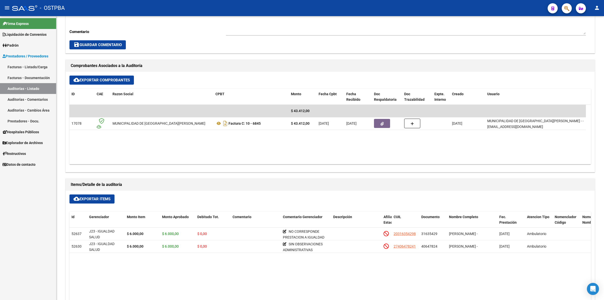
click at [19, 85] on link "Auditorías - Listado" at bounding box center [28, 88] width 56 height 11
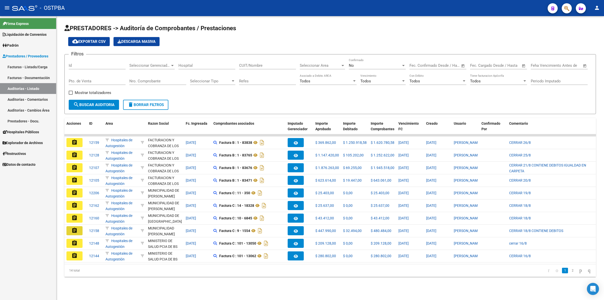
drag, startPoint x: 77, startPoint y: 228, endPoint x: 94, endPoint y: 225, distance: 17.4
click at [77, 228] on mat-icon "assignment" at bounding box center [74, 230] width 6 height 6
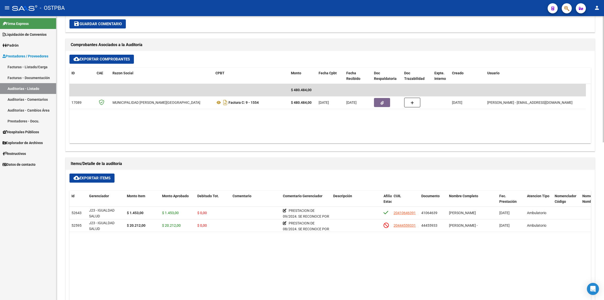
scroll to position [220, 0]
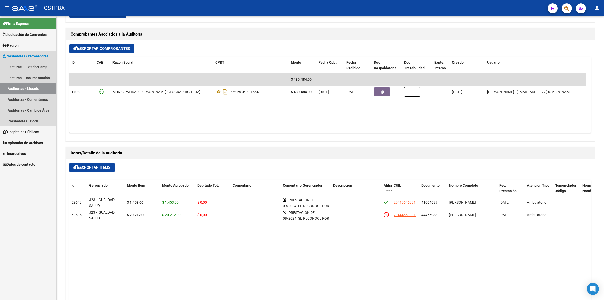
click at [46, 85] on link "Auditorías - Listado" at bounding box center [28, 88] width 56 height 11
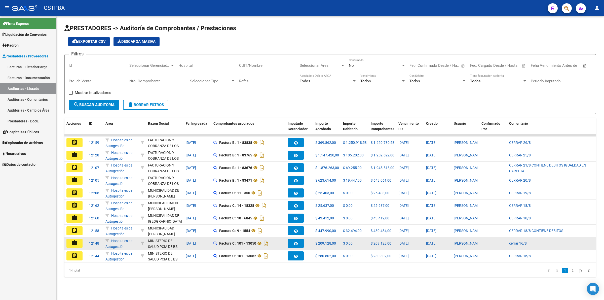
click at [76, 242] on mat-icon "assignment" at bounding box center [74, 243] width 6 height 6
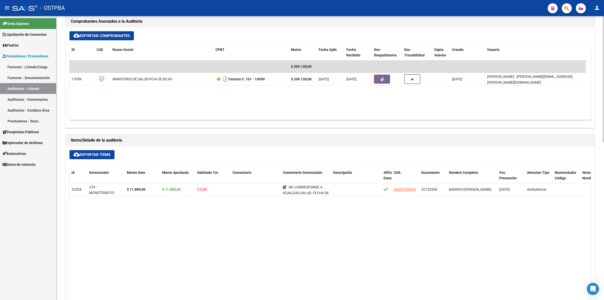
scroll to position [252, 0]
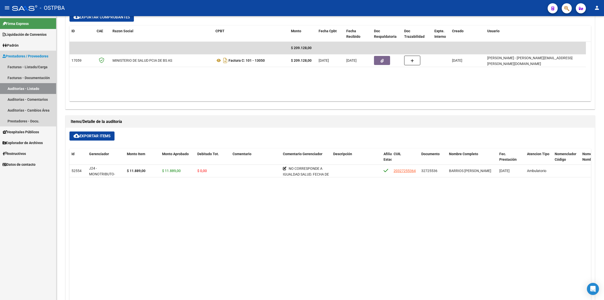
click at [46, 88] on link "Auditorías - Listado" at bounding box center [28, 88] width 56 height 11
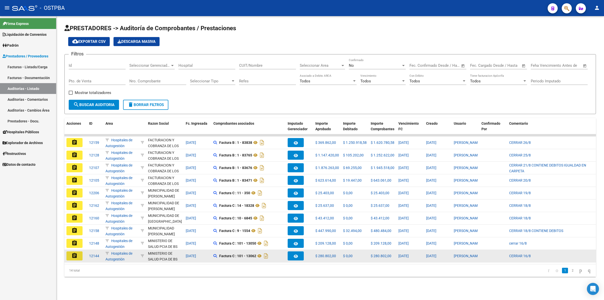
click at [72, 254] on mat-icon "assignment" at bounding box center [74, 255] width 6 height 6
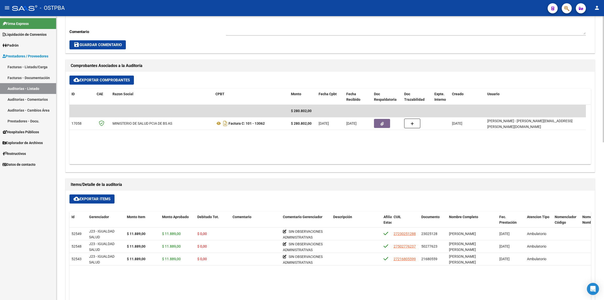
scroll to position [220, 0]
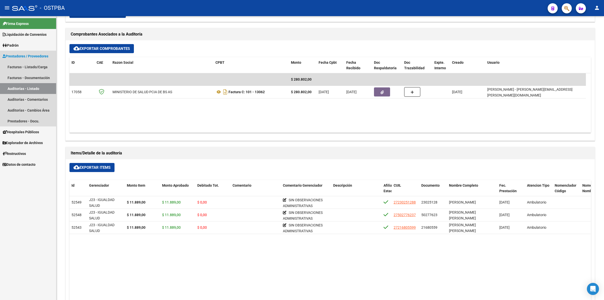
click at [44, 90] on link "Auditorías - Listado" at bounding box center [28, 88] width 56 height 11
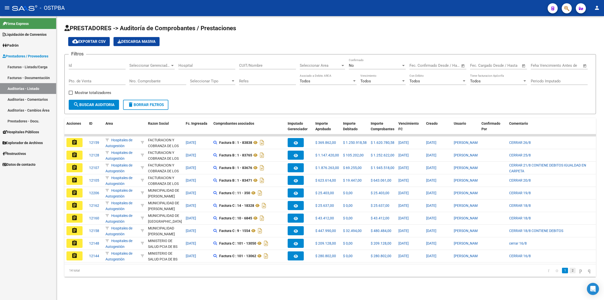
click at [569, 273] on link "2" at bounding box center [572, 270] width 6 height 6
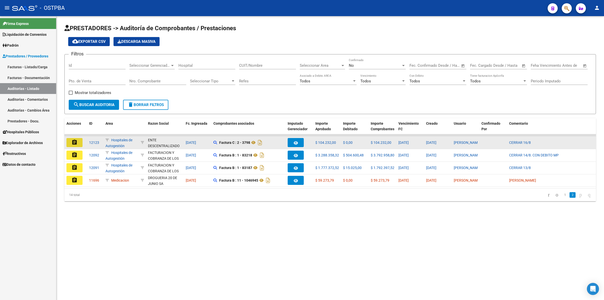
click at [74, 142] on mat-icon "assignment" at bounding box center [74, 142] width 6 height 6
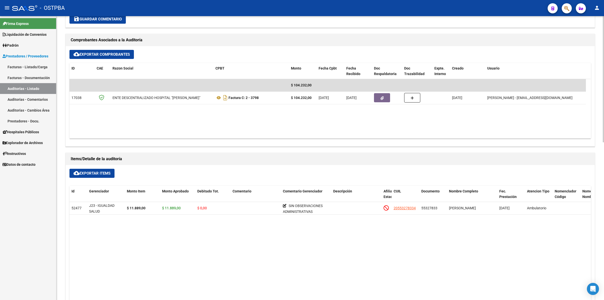
scroll to position [220, 0]
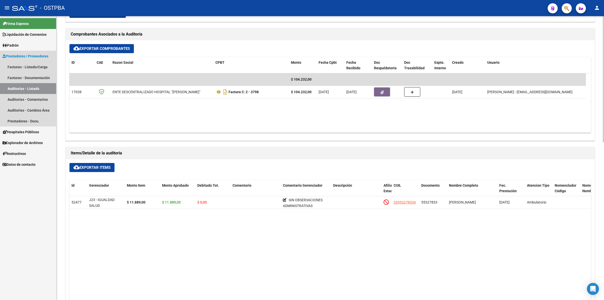
click at [53, 84] on link "Auditorías - Listado" at bounding box center [28, 88] width 56 height 11
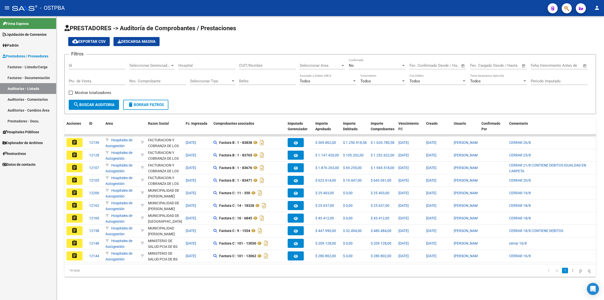
click at [569, 273] on link "2" at bounding box center [572, 270] width 6 height 6
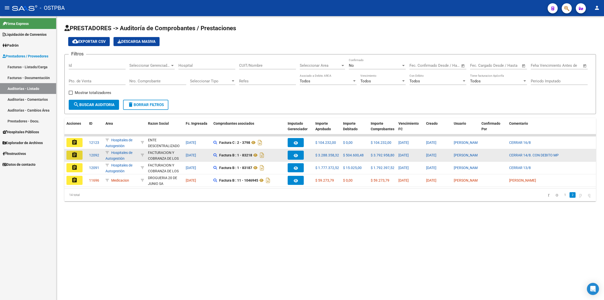
click at [74, 153] on mat-icon "assignment" at bounding box center [74, 155] width 6 height 6
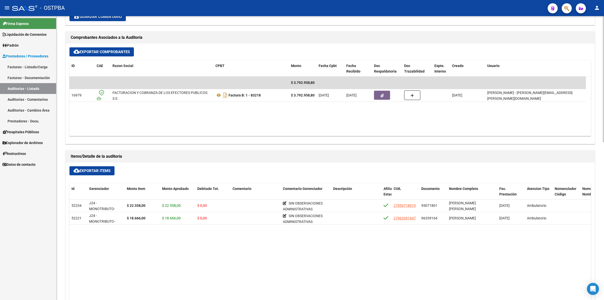
scroll to position [220, 0]
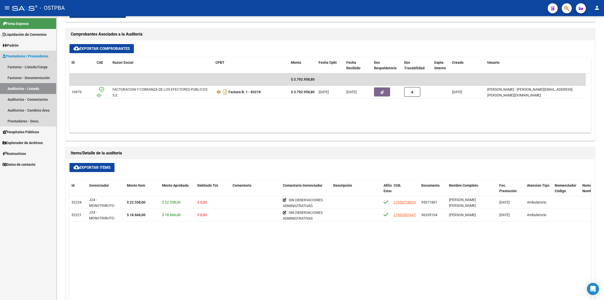
click at [34, 87] on link "Auditorías - Listado" at bounding box center [28, 88] width 56 height 11
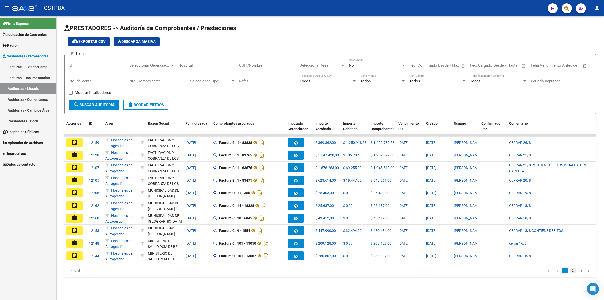
click at [569, 273] on link "2" at bounding box center [572, 270] width 6 height 6
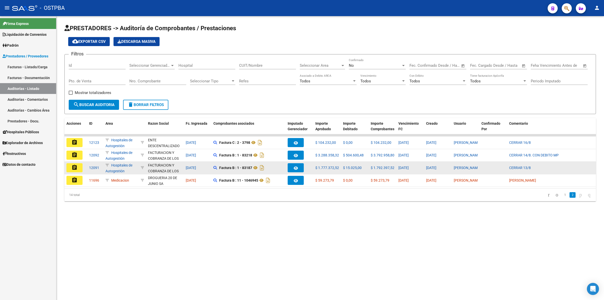
click at [74, 168] on mat-icon "assignment" at bounding box center [74, 167] width 6 height 6
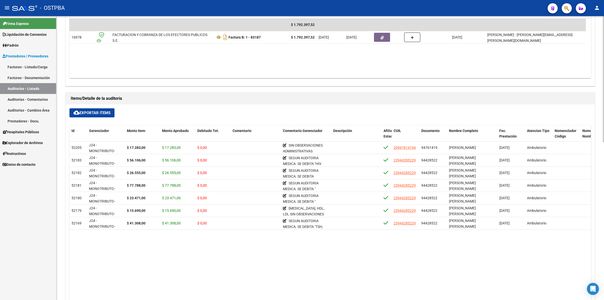
scroll to position [283, 0]
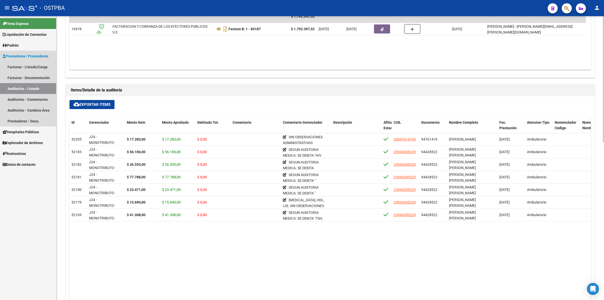
click at [43, 87] on link "Auditorías - Listado" at bounding box center [28, 88] width 56 height 11
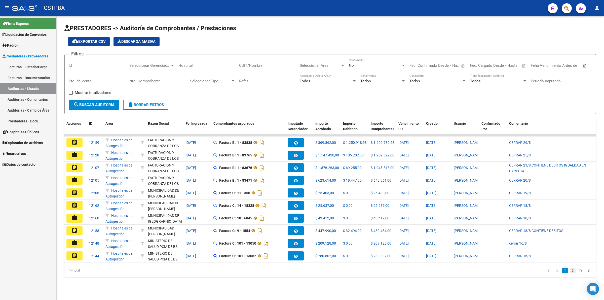
click at [569, 273] on link "2" at bounding box center [572, 270] width 6 height 6
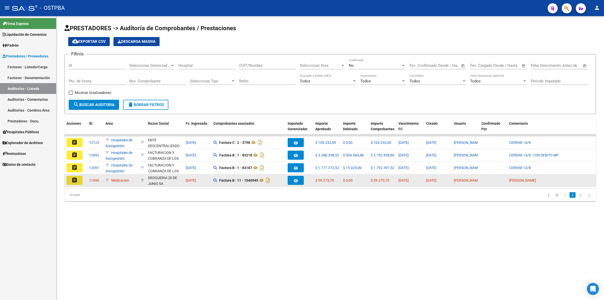
click at [77, 179] on button "assignment" at bounding box center [74, 180] width 16 height 9
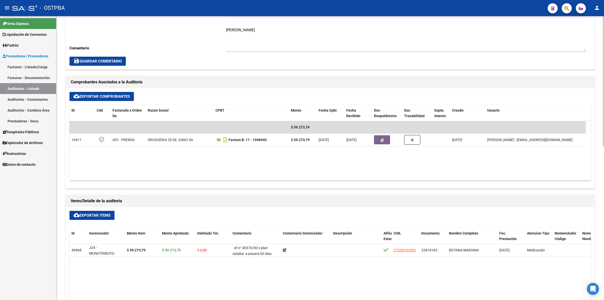
scroll to position [189, 0]
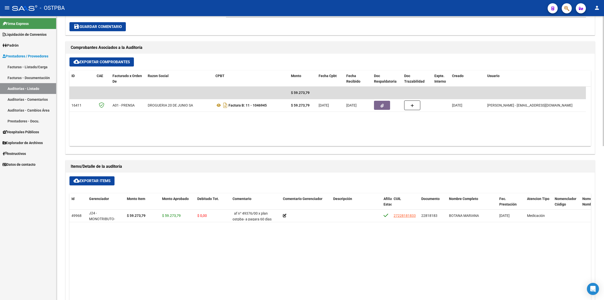
click at [37, 85] on link "Auditorías - Listado" at bounding box center [28, 88] width 56 height 11
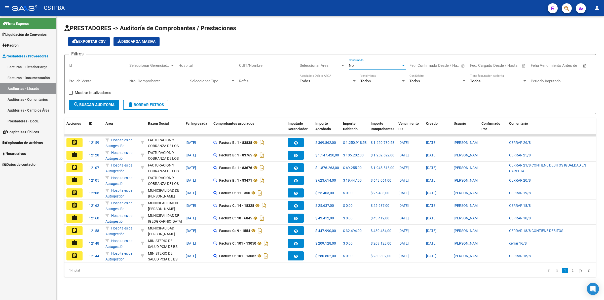
click at [366, 63] on div "No" at bounding box center [375, 65] width 52 height 5
click at [369, 44] on span "Todos" at bounding box center [377, 42] width 57 height 11
click at [86, 103] on span "search Buscar Auditoria" at bounding box center [93, 104] width 41 height 5
click at [383, 65] on div "Todos" at bounding box center [375, 65] width 52 height 5
click at [369, 77] on span "Si" at bounding box center [377, 76] width 57 height 11
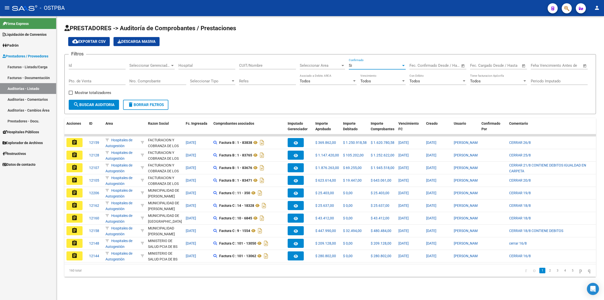
click at [78, 102] on mat-icon "search" at bounding box center [76, 104] width 6 height 6
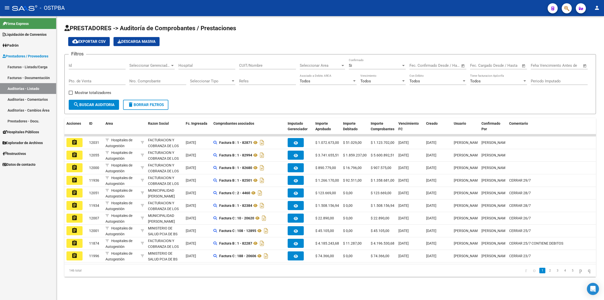
click at [369, 65] on div "Si" at bounding box center [375, 65] width 52 height 5
click at [365, 76] on span "No" at bounding box center [377, 76] width 57 height 11
click at [329, 66] on span "Seleccionar Area" at bounding box center [320, 65] width 41 height 5
click at [313, 74] on span "Todas" at bounding box center [329, 76] width 59 height 11
click at [99, 103] on span "search Buscar Auditoria" at bounding box center [93, 104] width 41 height 5
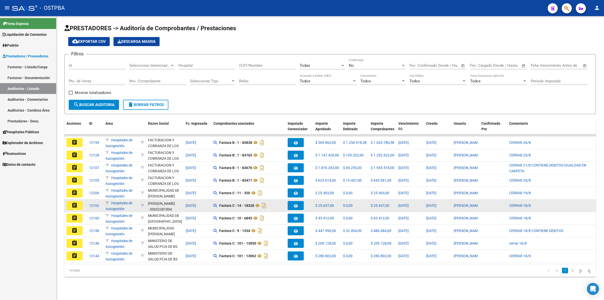
scroll to position [7, 0]
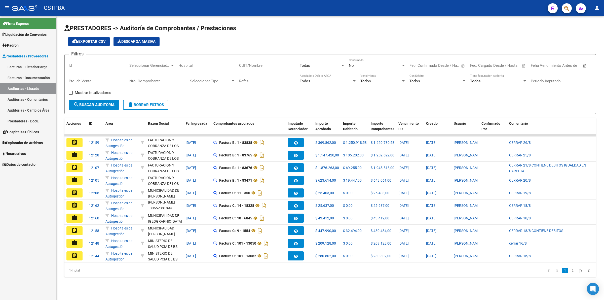
click at [569, 273] on link "2" at bounding box center [572, 270] width 6 height 6
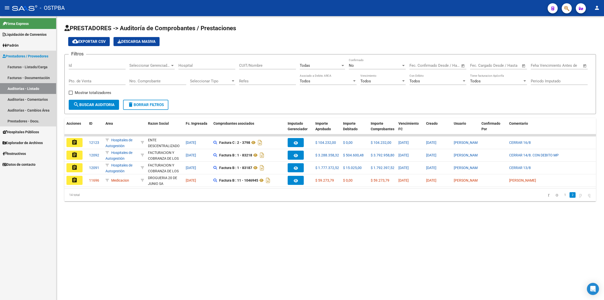
click at [20, 86] on link "Auditorías - Listado" at bounding box center [28, 88] width 56 height 11
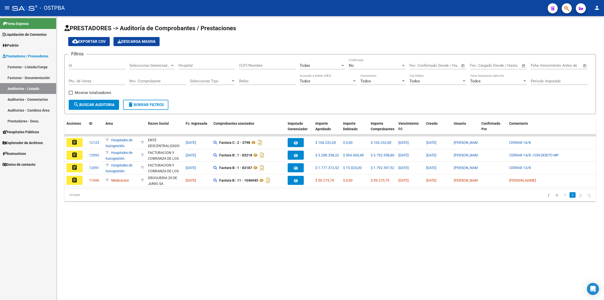
click at [279, 272] on mat-sidenav-content "PRESTADORES -> Auditoría de Comprobantes / Prestaciones cloud_download Exportar…" at bounding box center [329, 158] width 547 height 284
click at [562, 197] on link "1" at bounding box center [565, 195] width 6 height 6
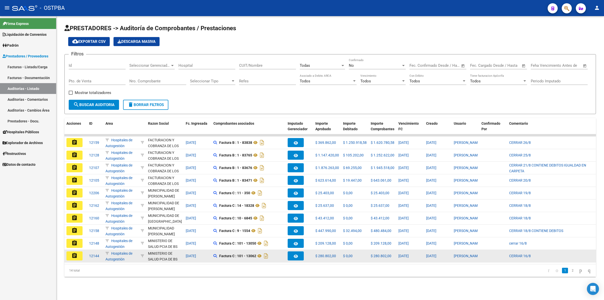
drag, startPoint x: 77, startPoint y: 252, endPoint x: 78, endPoint y: 249, distance: 3.1
click at [77, 252] on button "assignment" at bounding box center [74, 255] width 16 height 9
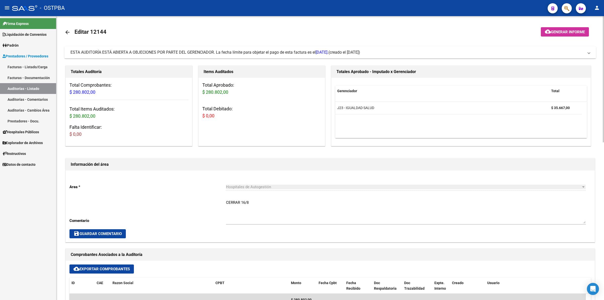
click at [573, 32] on span "Generar informe" at bounding box center [568, 32] width 34 height 5
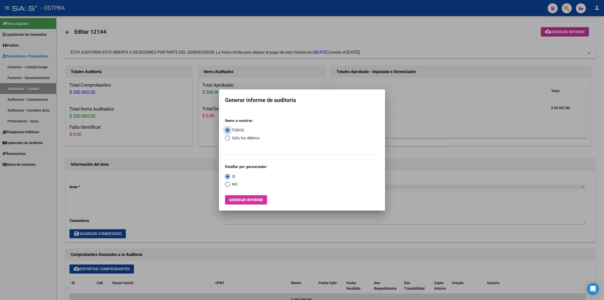
click at [252, 201] on span "Generar informe" at bounding box center [246, 199] width 34 height 5
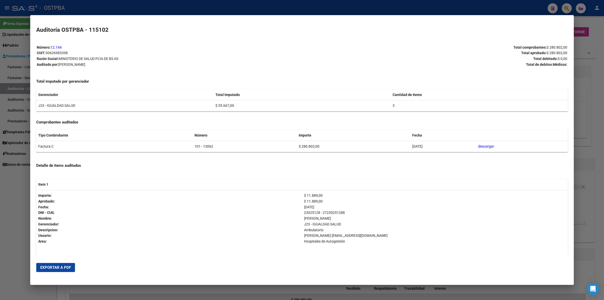
click at [59, 264] on button "Exportar a PDF" at bounding box center [55, 267] width 39 height 9
click at [599, 55] on div at bounding box center [302, 150] width 604 height 300
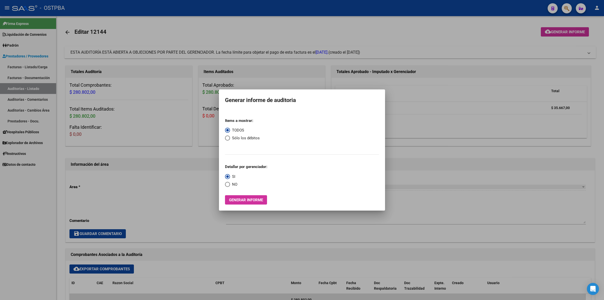
click at [443, 33] on div at bounding box center [302, 150] width 604 height 300
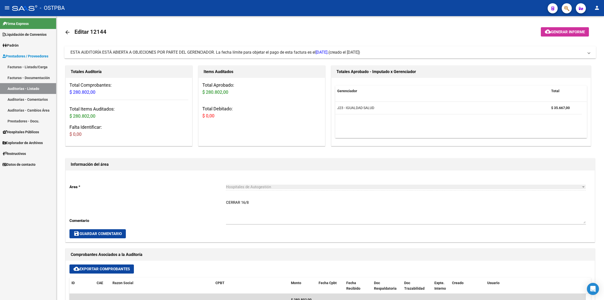
click at [37, 88] on link "Auditorías - Listado" at bounding box center [28, 88] width 56 height 11
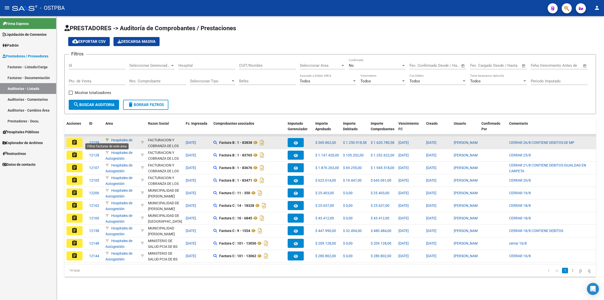
click at [107, 139] on icon at bounding box center [107, 140] width 4 height 4
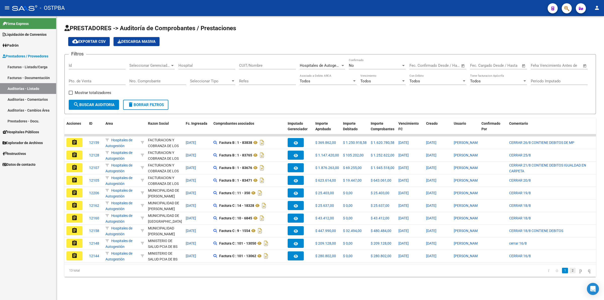
click at [569, 273] on link "2" at bounding box center [572, 270] width 6 height 6
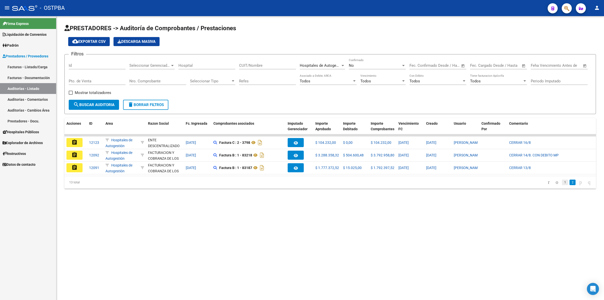
click at [562, 185] on link "1" at bounding box center [565, 182] width 6 height 6
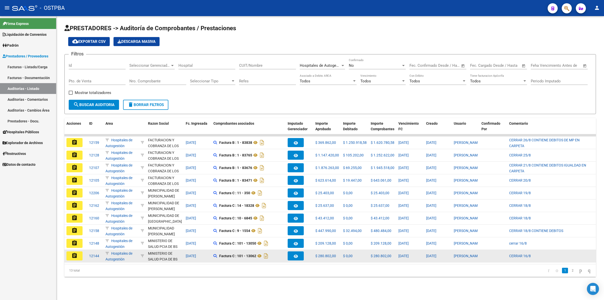
click at [72, 254] on mat-icon "assignment" at bounding box center [74, 255] width 6 height 6
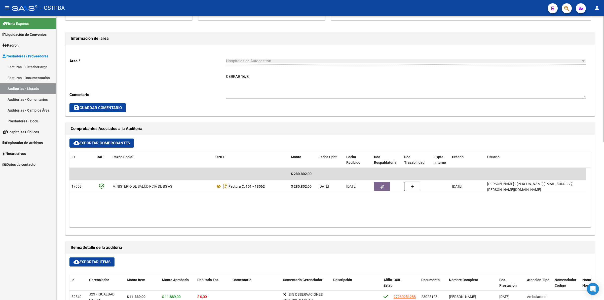
scroll to position [157, 0]
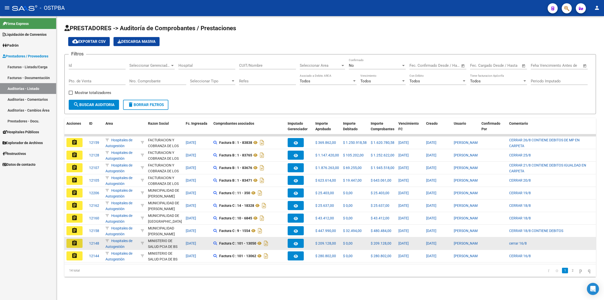
click at [75, 244] on mat-icon "assignment" at bounding box center [74, 243] width 6 height 6
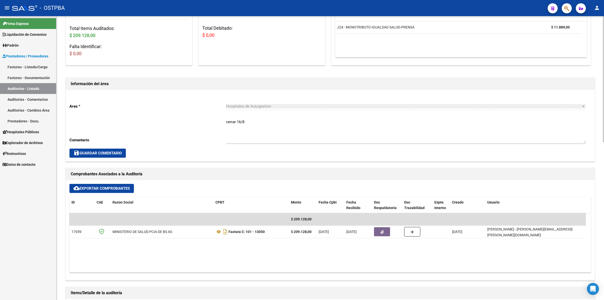
scroll to position [94, 0]
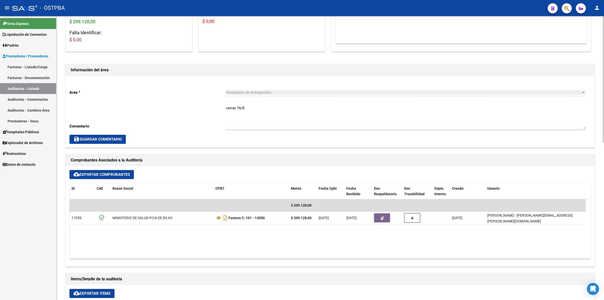
click at [42, 90] on link "Auditorías - Listado" at bounding box center [28, 88] width 56 height 11
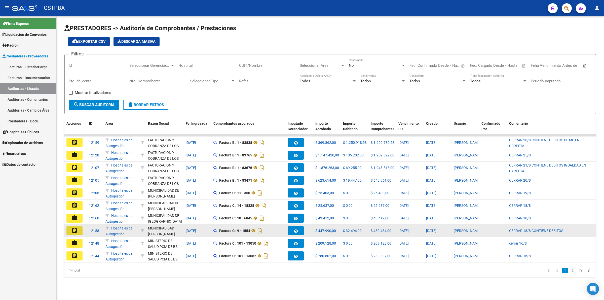
click at [79, 231] on button "assignment" at bounding box center [74, 230] width 16 height 9
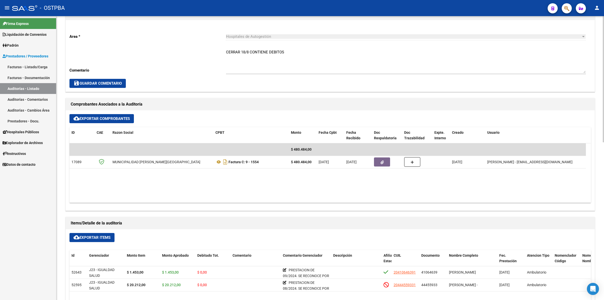
scroll to position [157, 0]
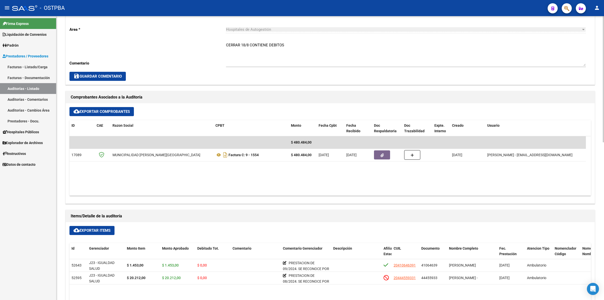
click at [37, 89] on link "Auditorías - Listado" at bounding box center [28, 88] width 56 height 11
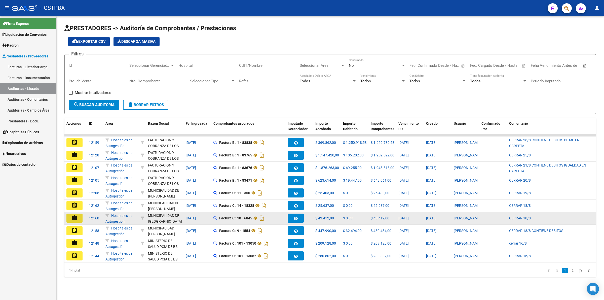
click at [77, 217] on mat-icon "assignment" at bounding box center [74, 218] width 6 height 6
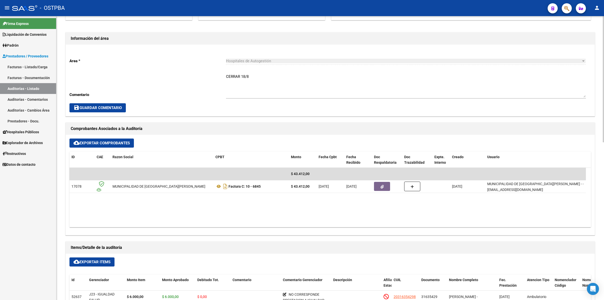
scroll to position [189, 0]
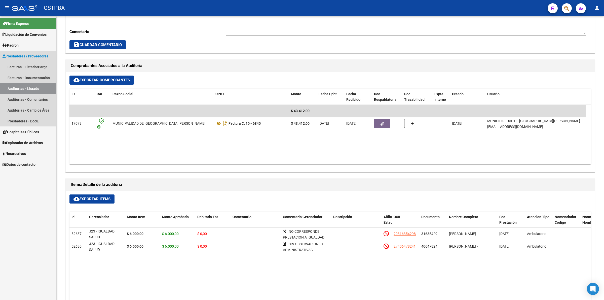
click at [15, 87] on link "Auditorías - Listado" at bounding box center [28, 88] width 56 height 11
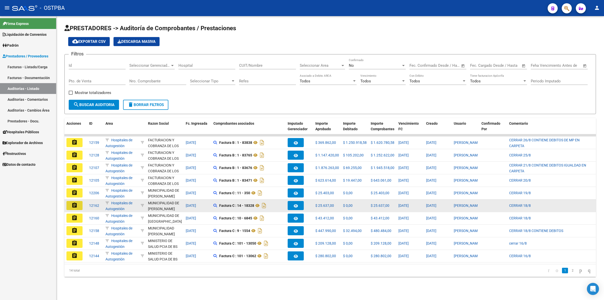
click at [74, 204] on mat-icon "assignment" at bounding box center [74, 205] width 6 height 6
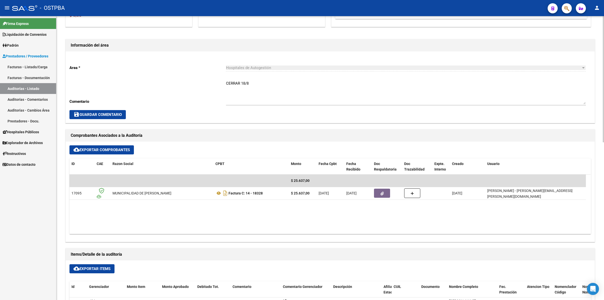
scroll to position [126, 0]
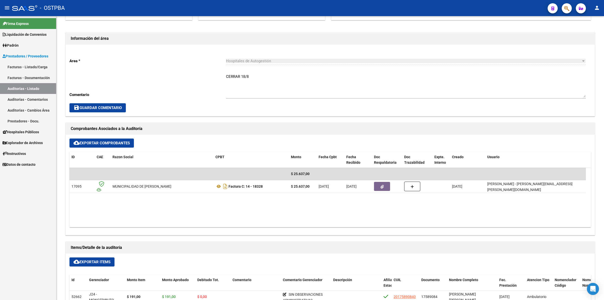
click at [19, 87] on link "Auditorías - Listado" at bounding box center [28, 88] width 56 height 11
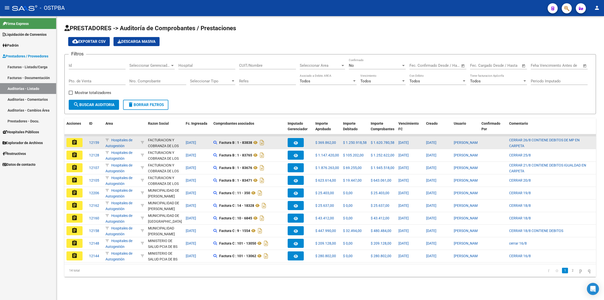
click at [70, 140] on button "assignment" at bounding box center [74, 142] width 16 height 9
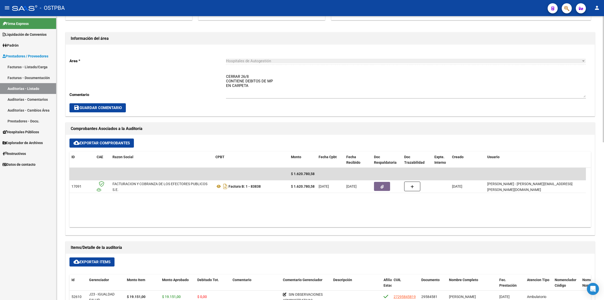
scroll to position [220, 0]
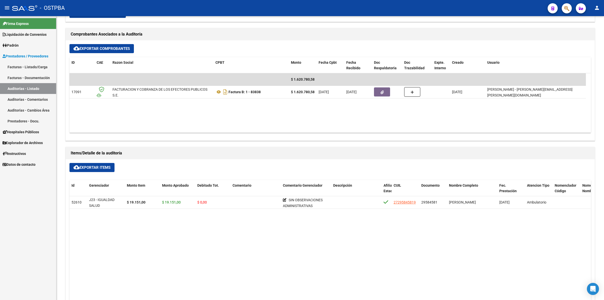
click at [26, 84] on link "Auditorías - Listado" at bounding box center [28, 88] width 56 height 11
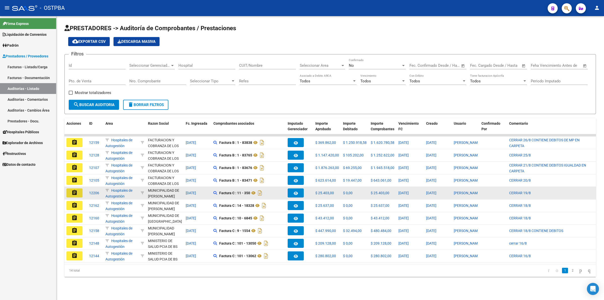
click at [76, 191] on mat-icon "assignment" at bounding box center [74, 192] width 6 height 6
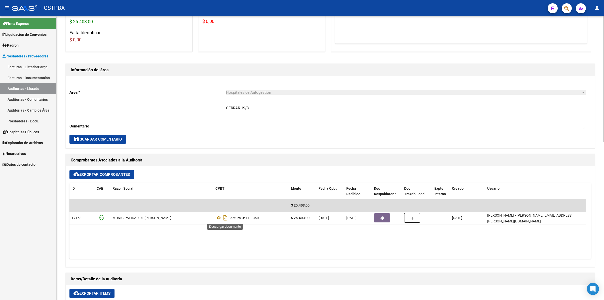
scroll to position [126, 0]
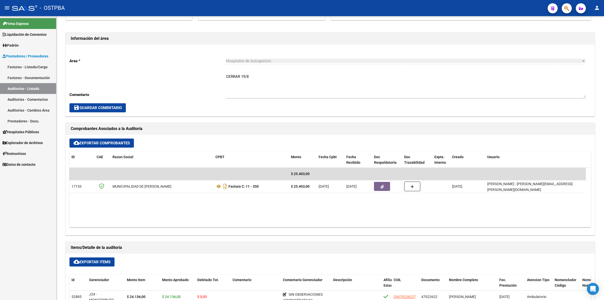
click at [20, 85] on link "Auditorías - Listado" at bounding box center [28, 88] width 56 height 11
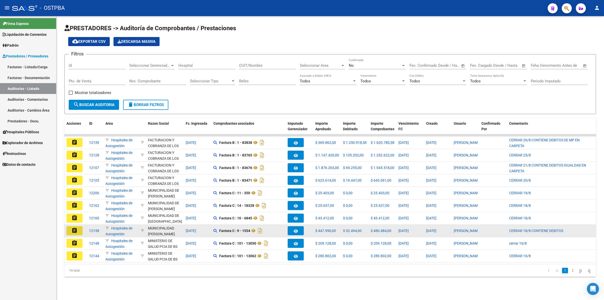
click at [77, 229] on mat-icon "assignment" at bounding box center [74, 230] width 6 height 6
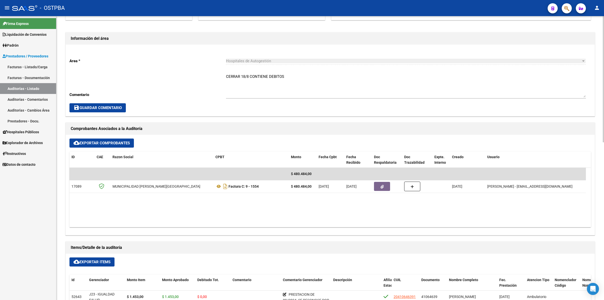
scroll to position [189, 0]
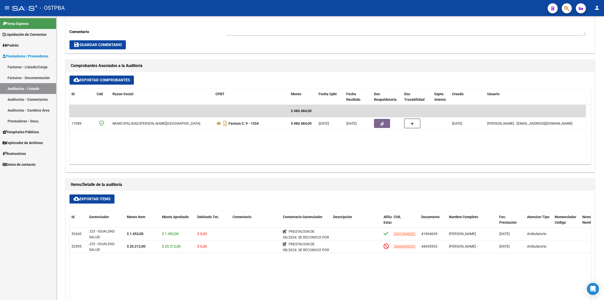
click at [39, 89] on link "Auditorías - Listado" at bounding box center [28, 88] width 56 height 11
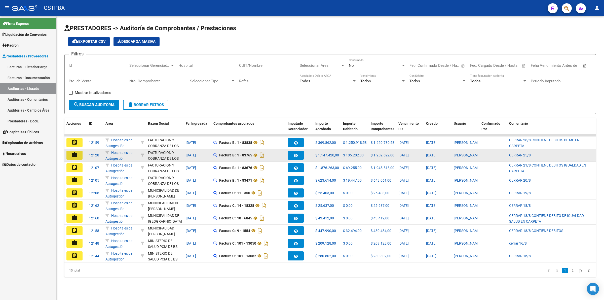
click at [74, 153] on mat-icon "assignment" at bounding box center [74, 155] width 6 height 6
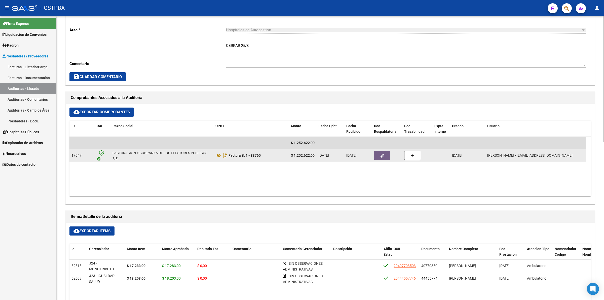
scroll to position [157, 0]
